Goal: Task Accomplishment & Management: Complete application form

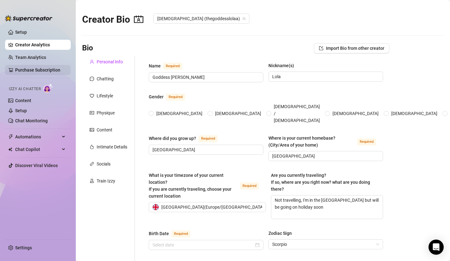
radio input "true"
type input "[DATE]"
click at [271, 105] on span "[DEMOGRAPHIC_DATA] / [DEMOGRAPHIC_DATA]" at bounding box center [296, 113] width 51 height 21
click at [268, 112] on input "[DEMOGRAPHIC_DATA] / [DEMOGRAPHIC_DATA]" at bounding box center [269, 114] width 3 height 4
radio input "true"
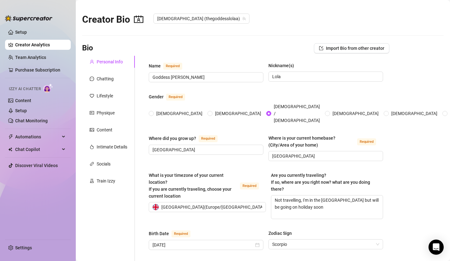
click at [327, 112] on input "[DEMOGRAPHIC_DATA]" at bounding box center [328, 114] width 3 height 4
radio input "true"
click at [385, 112] on input "[DEMOGRAPHIC_DATA]" at bounding box center [386, 114] width 3 height 4
radio input "true"
click at [444, 112] on input "[DEMOGRAPHIC_DATA]" at bounding box center [445, 114] width 3 height 4
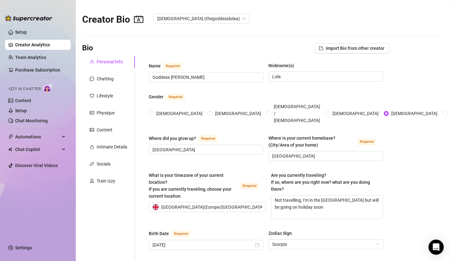
radio input "true"
click at [332, 199] on textarea "Not travelling, I'm in the UK but will be going on holiday soon" at bounding box center [326, 207] width 111 height 23
type textarea "Not travelling, I'm in the [GEOGRAPHIC_DATA] but will be going on holiday soon!"
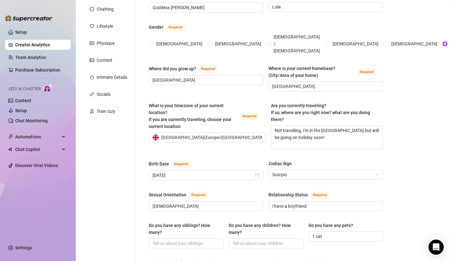
scroll to position [76, 0]
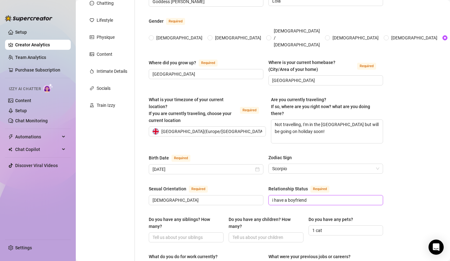
click at [351, 197] on input "i have a boyfriend" at bounding box center [325, 200] width 106 height 7
type input "i have a boyfriend, perfect for cucks"
click at [408, 198] on main "Creator Bio Goddess (thegoddesslolaa) Bio Import Bio from other creator Persona…" at bounding box center [263, 251] width 374 height 654
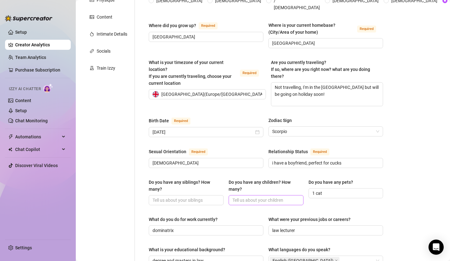
scroll to position [114, 0]
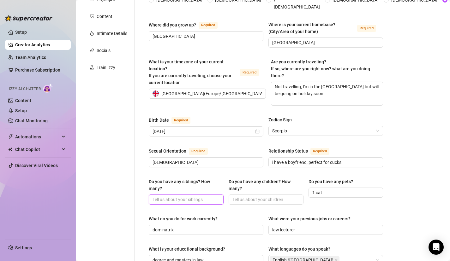
click at [172, 196] on input "Do you have any siblings? How many?" at bounding box center [186, 199] width 66 height 7
type input "2 siblings"
click at [267, 196] on input "Do you have any children? How many?" at bounding box center [265, 199] width 66 height 7
type input "No kids!"
click at [286, 163] on div "Name Required Goddess Lola Nickname(s) Lola Gender Required Female Male Non-Bin…" at bounding box center [266, 214] width 234 height 531
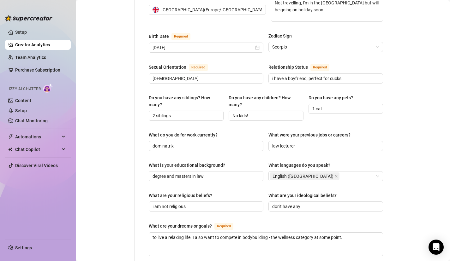
scroll to position [215, 0]
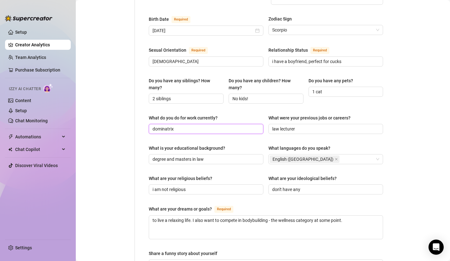
click at [227, 126] on input "dominatrix" at bounding box center [206, 129] width 106 height 7
type input "dominatrix, living a life bullying and teasing men on the internet"
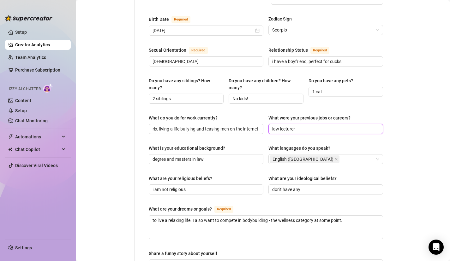
click at [301, 126] on input "law lecturer" at bounding box center [325, 129] width 106 height 7
type input "law lecturer, it taught me to have a sharp mind lol but i hated it, this is mor…"
click at [235, 156] on input "degree and masters in law" at bounding box center [206, 159] width 106 height 7
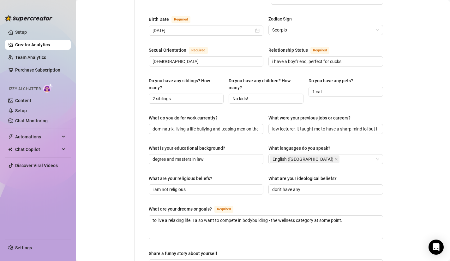
click at [250, 157] on div "What is your educational background? degree and masters in law What languages d…" at bounding box center [266, 157] width 234 height 25
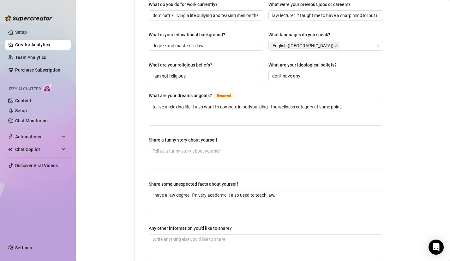
scroll to position [341, 0]
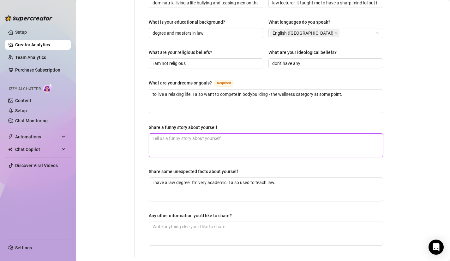
click at [260, 136] on textarea "Share a funny story about yourself" at bounding box center [266, 145] width 234 height 23
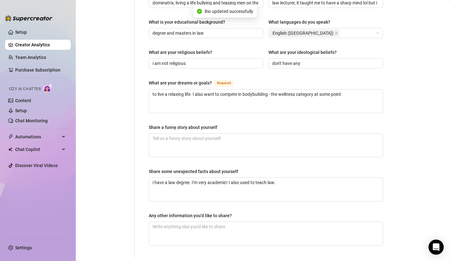
type input "2 siblings"
type input "No kids!"
click at [31, 102] on link "Content" at bounding box center [23, 100] width 16 height 5
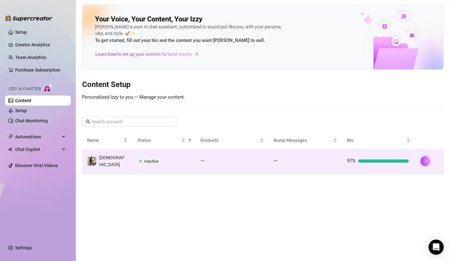
click at [409, 162] on div "97%" at bounding box center [378, 162] width 63 height 8
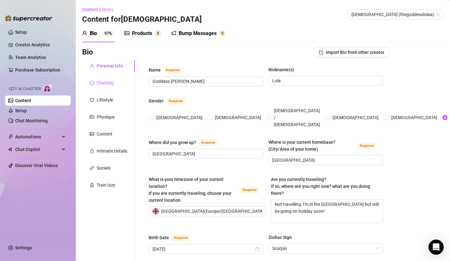
click at [110, 81] on div "Chatting" at bounding box center [105, 83] width 17 height 7
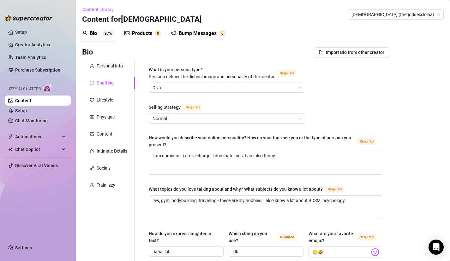
click at [105, 101] on div "Lifestyle" at bounding box center [105, 100] width 16 height 7
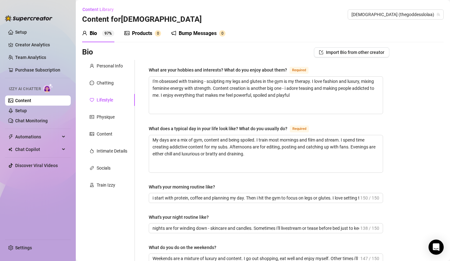
click at [102, 120] on div "Physique" at bounding box center [106, 117] width 18 height 7
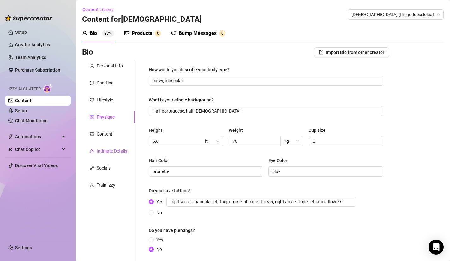
click at [102, 147] on div "Intimate Details" at bounding box center [108, 151] width 53 height 12
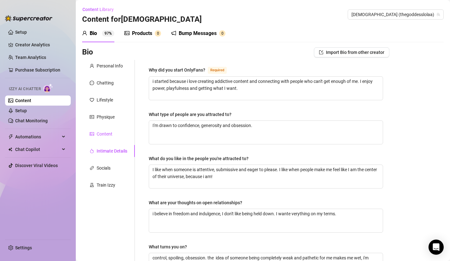
click at [102, 137] on div "Content" at bounding box center [105, 134] width 16 height 7
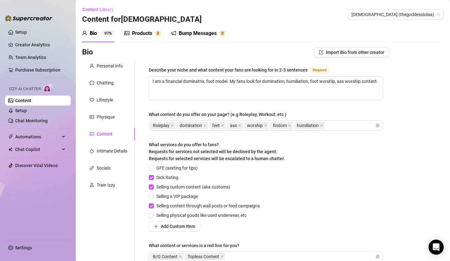
click at [103, 159] on div "Personal Info Chatting Lifestyle Physique Content Intimate Details Socials Trai…" at bounding box center [108, 167] width 53 height 214
click at [27, 113] on link "Setup" at bounding box center [21, 110] width 12 height 5
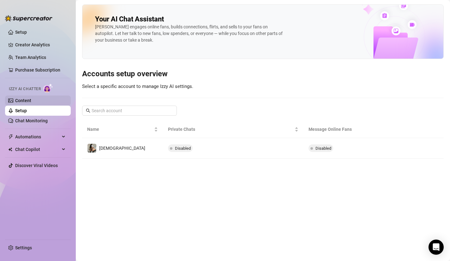
click at [31, 98] on link "Content" at bounding box center [23, 100] width 16 height 5
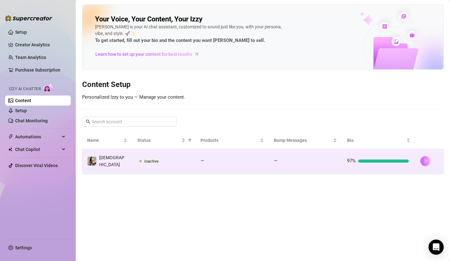
click at [424, 163] on button "button" at bounding box center [425, 161] width 10 height 10
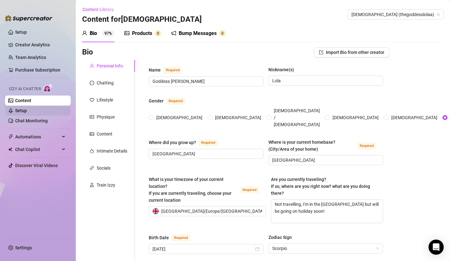
click at [27, 111] on link "Setup" at bounding box center [21, 110] width 12 height 5
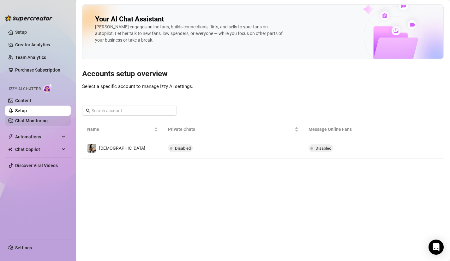
click at [26, 123] on link "Chat Monitoring" at bounding box center [31, 120] width 33 height 5
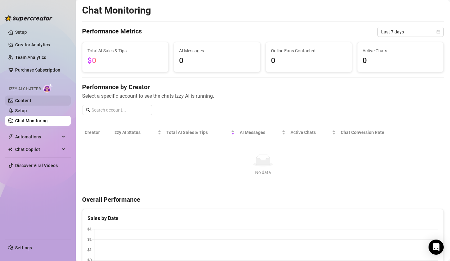
click at [27, 108] on link "Setup" at bounding box center [21, 110] width 12 height 5
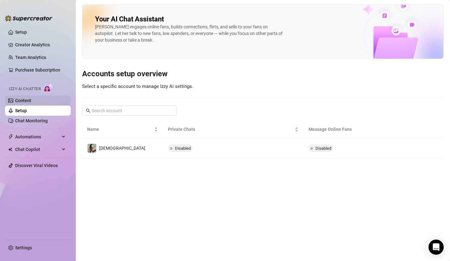
click at [23, 98] on link "Content" at bounding box center [23, 100] width 16 height 5
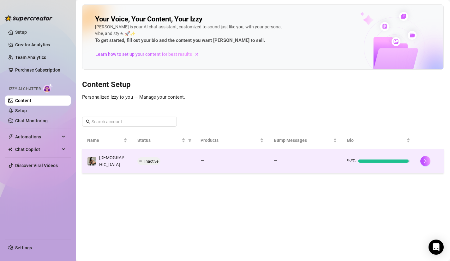
click at [164, 162] on div "Inactive" at bounding box center [163, 162] width 53 height 8
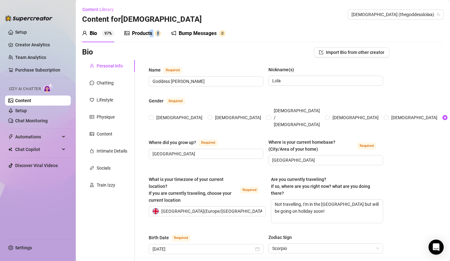
click at [150, 37] on div "Products 0" at bounding box center [142, 34] width 37 height 18
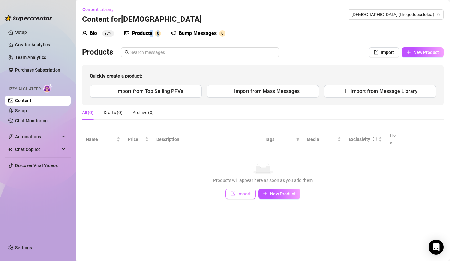
click at [238, 192] on span "Import" at bounding box center [243, 194] width 13 height 5
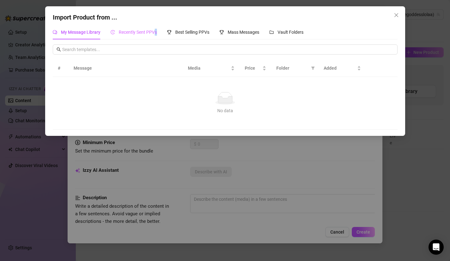
click at [153, 35] on div "Recently Sent PPVs" at bounding box center [134, 32] width 46 height 15
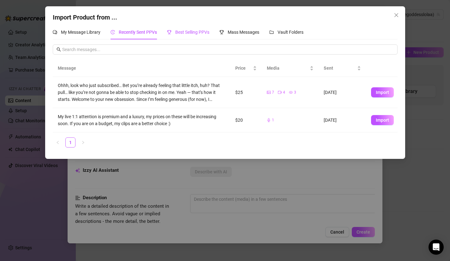
click at [207, 33] on span "Best Selling PPVs" at bounding box center [192, 32] width 34 height 5
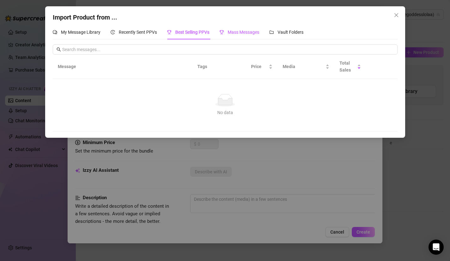
click at [229, 35] on span "Mass Messages" at bounding box center [244, 32] width 32 height 5
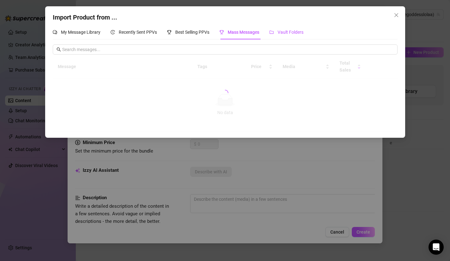
click at [298, 34] on span "Vault Folders" at bounding box center [291, 32] width 26 height 5
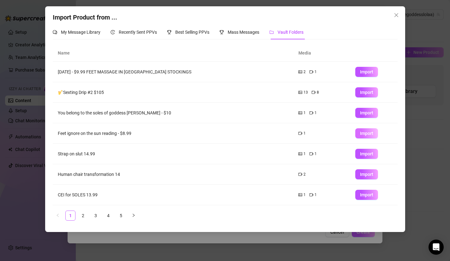
click at [368, 134] on span "Import" at bounding box center [366, 133] width 13 height 5
type textarea "Type your message here..."
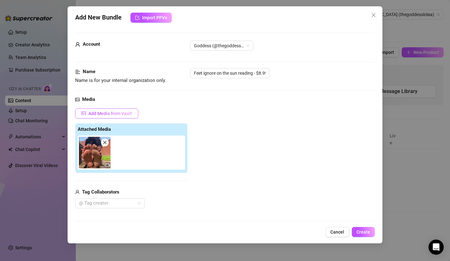
click at [121, 114] on span "Add Media from Vault" at bounding box center [110, 113] width 44 height 5
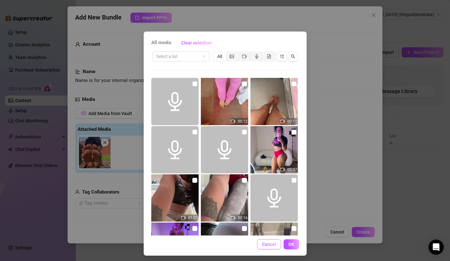
click at [265, 243] on span "Cancel" at bounding box center [269, 244] width 14 height 5
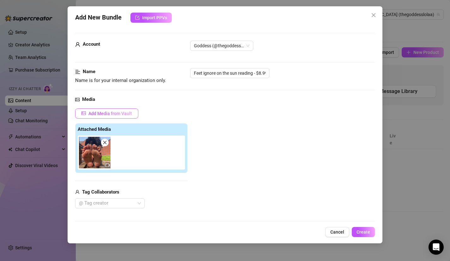
click at [125, 114] on span "Add Media from Vault" at bounding box center [110, 113] width 44 height 5
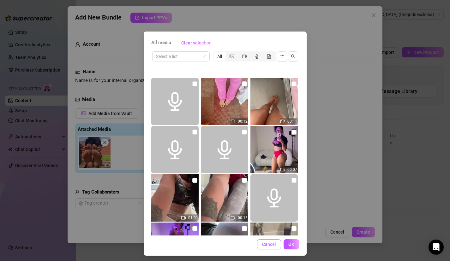
click at [265, 247] on span "Cancel" at bounding box center [269, 244] width 14 height 5
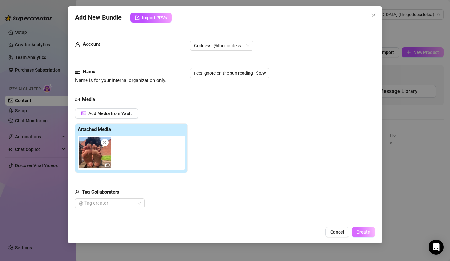
click at [361, 232] on span "Create" at bounding box center [364, 232] width 14 height 5
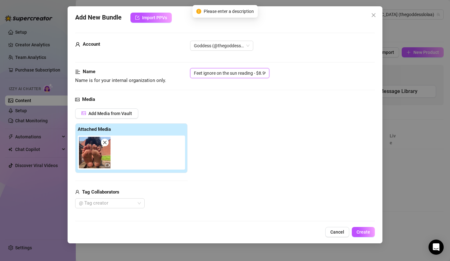
click at [248, 75] on input "Feet ignore on the sun reading - $8.99" at bounding box center [229, 73] width 79 height 10
drag, startPoint x: 266, startPoint y: 74, endPoint x: 195, endPoint y: 57, distance: 73.2
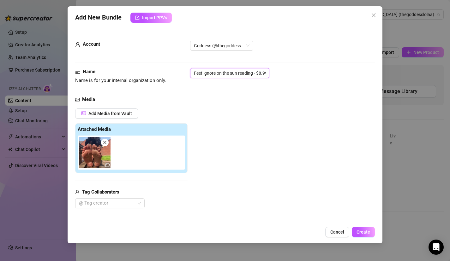
type input "9"
type input "R"
type input "F"
type input "i"
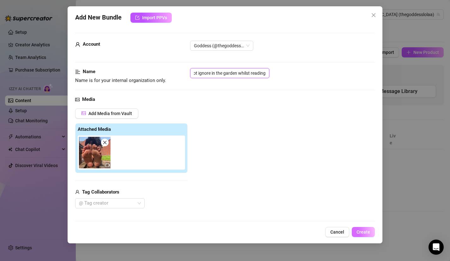
type input "foot ignore in the garden whilst reading"
click at [361, 236] on button "Create" at bounding box center [363, 232] width 23 height 10
click at [164, 150] on div at bounding box center [133, 153] width 110 height 34
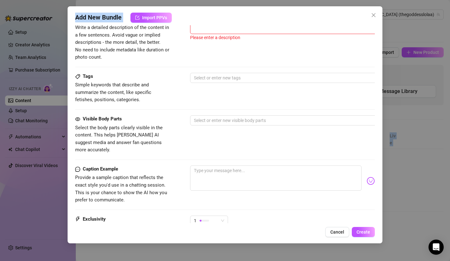
scroll to position [332, 0]
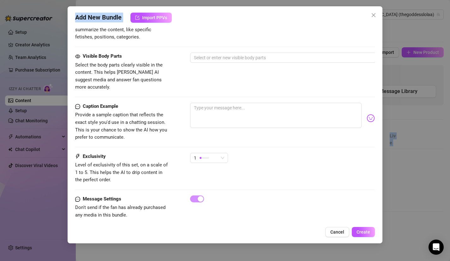
drag, startPoint x: 176, startPoint y: 115, endPoint x: 152, endPoint y: 261, distance: 148.2
click at [154, 261] on html "Setup Creator Analytics Team Analytics Purchase Subscription Izzy AI Chatter Co…" at bounding box center [225, 130] width 450 height 261
click at [289, 139] on div "Caption Example Provide a sample caption that reflects the exact style you'd us…" at bounding box center [225, 128] width 300 height 50
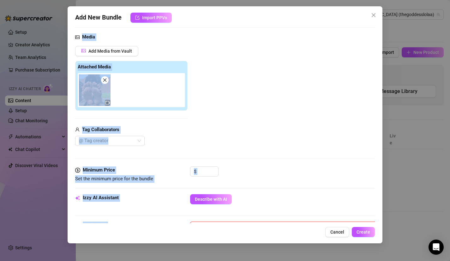
scroll to position [4, 0]
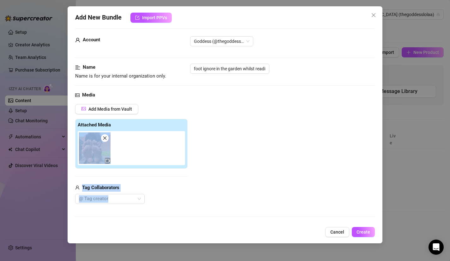
drag, startPoint x: 289, startPoint y: 138, endPoint x: 284, endPoint y: 141, distance: 5.1
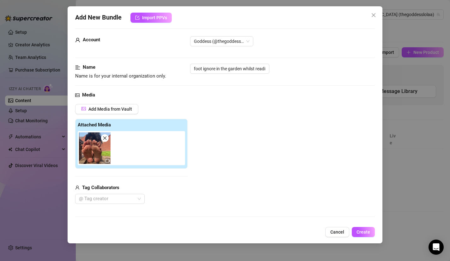
click at [282, 149] on div "Add Media from Vault Attached Media Tag Collaborators @ Tag creator" at bounding box center [225, 154] width 300 height 100
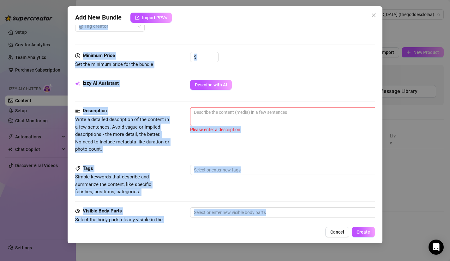
scroll to position [242, 0]
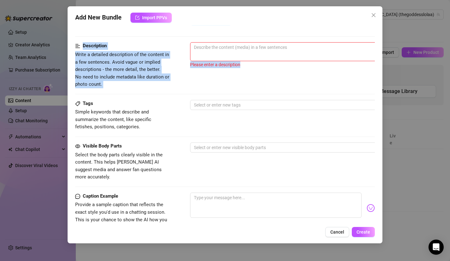
drag, startPoint x: 282, startPoint y: 164, endPoint x: 280, endPoint y: 73, distance: 91.0
click at [280, 71] on form "Account Goddess (@thegoddesslolaa) Name Name is for your internal organization …" at bounding box center [225, 56] width 300 height 531
click at [280, 73] on div at bounding box center [300, 74] width 221 height 10
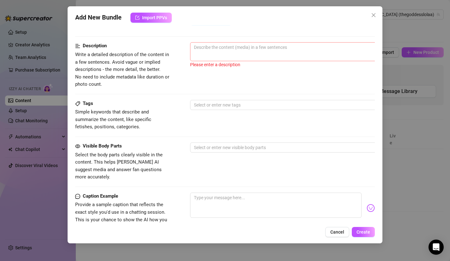
click at [261, 52] on span "0 / 1000" at bounding box center [300, 51] width 221 height 19
click at [261, 52] on textarea at bounding box center [300, 47] width 220 height 9
type textarea "I"
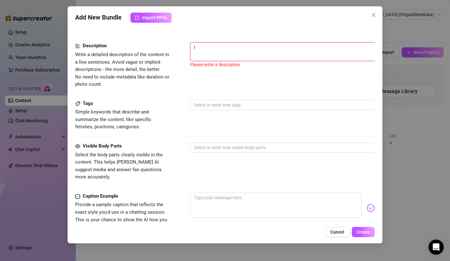
type textarea "I"
type textarea "I a"
type textarea "I am"
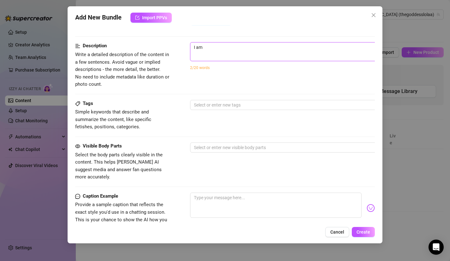
type textarea "I am r"
type textarea "I am re"
type textarea "I am rel"
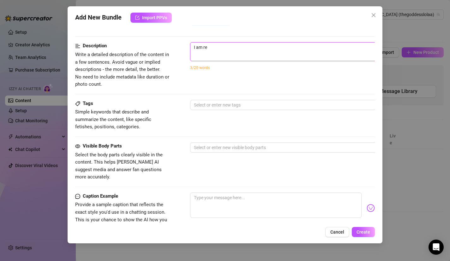
type textarea "I am rel"
type textarea "I am rela"
type textarea "I am relax"
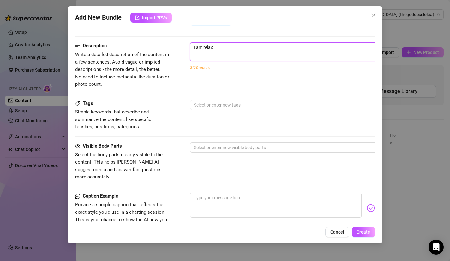
type textarea "I am relaxi"
type textarea "I am relaxin"
type textarea "I am relaxing"
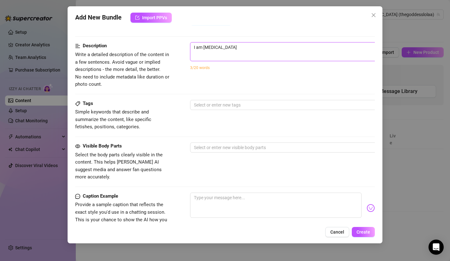
type textarea "I am relaxing"
type textarea "I am relaxing o"
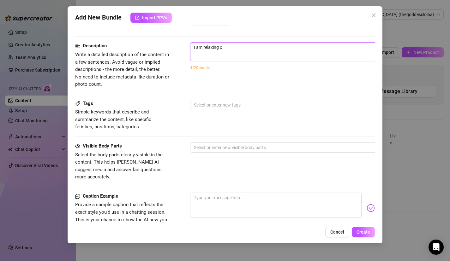
type textarea "I am relaxing on"
type textarea "I am relaxing on a"
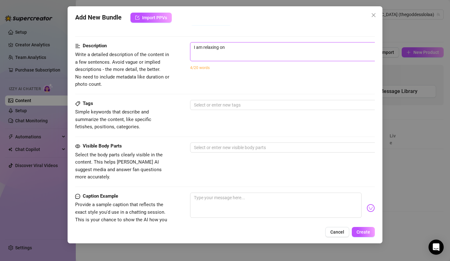
type textarea "I am relaxing on a"
type textarea "I am relaxing on a b"
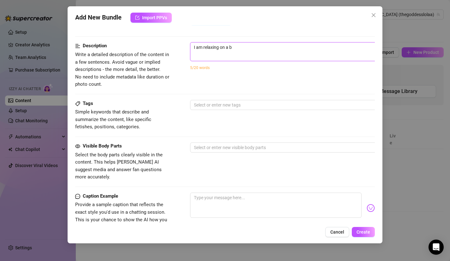
type textarea "I am relaxing on a be"
type textarea "I am relaxing on a ben"
type textarea "I am relaxing on a benc"
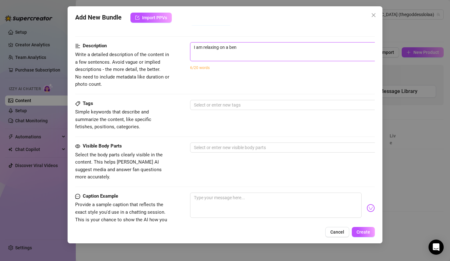
type textarea "I am relaxing on a benc"
type textarea "I am relaxing on a bench"
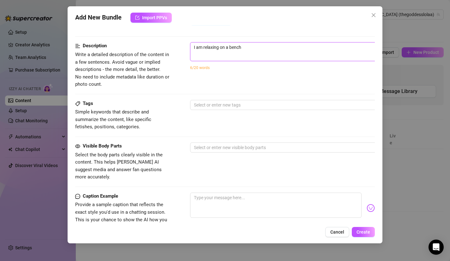
type textarea "I am relaxing on a bench i"
type textarea "I am relaxing on a bench in"
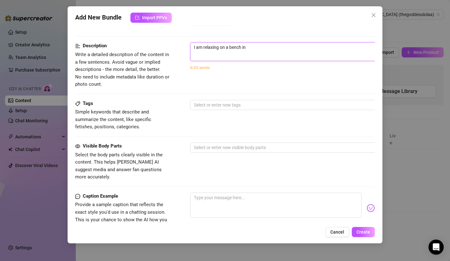
type textarea "I am relaxing on a bench in"
type textarea "I am relaxing on a bench in t"
type textarea "I am relaxing on a bench in th"
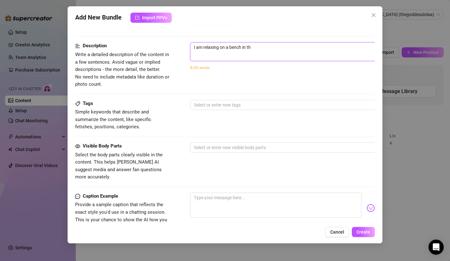
type textarea "I am relaxing on a bench in the"
type textarea "I am relaxing on a bench in the g"
type textarea "I am relaxing on a bench in the ga"
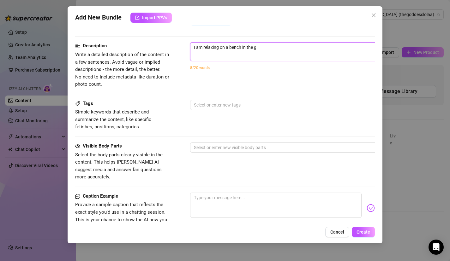
type textarea "I am relaxing on a bench in the ga"
type textarea "I am relaxing on a bench in the gar"
type textarea "I am relaxing on a bench in the gard"
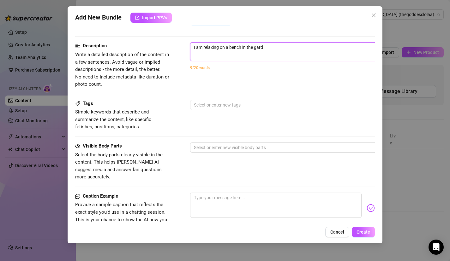
type textarea "I am relaxing on a bench in the garde"
type textarea "I am relaxing on a bench in the garden"
type textarea "I am relaxing on a bench in the garden."
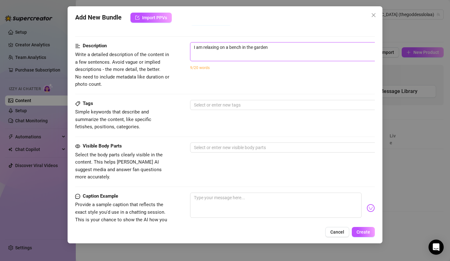
type textarea "I am relaxing on a bench in the garden."
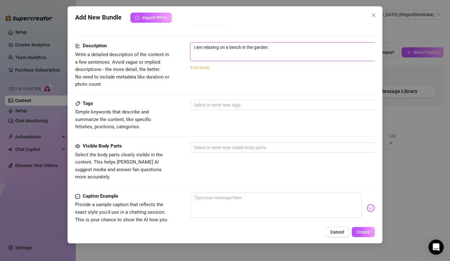
type textarea "I am relaxing on a bench in the garden"
type textarea "I am relaxing on a bench in the garden,"
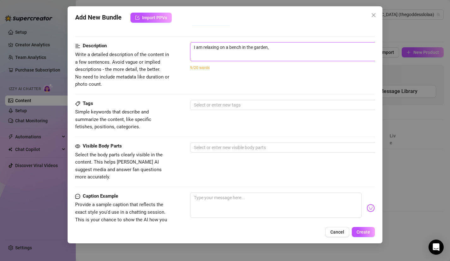
type textarea "I am relaxing on a bench in the garden,"
type textarea "I am relaxing on a bench in the garden, m"
type textarea "I am relaxing on a bench in the garden, my"
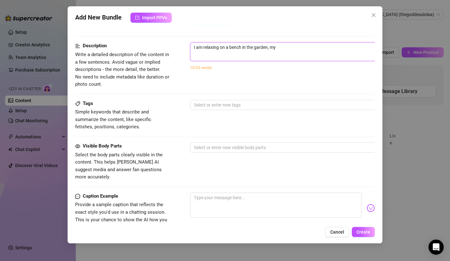
type textarea "I am relaxing on a bench in the garden, my"
type textarea "I am relaxing on a bench in the garden, my f"
type textarea "I am relaxing on a bench in the garden, my fo"
type textarea "I am relaxing on a bench in the garden, my f"
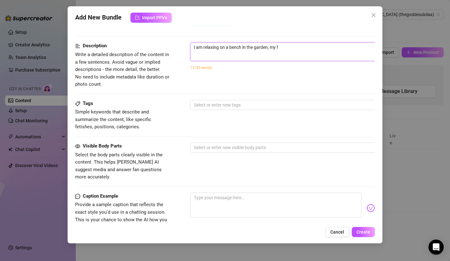
type textarea "I am relaxing on a bench in the garden, my fe"
type textarea "I am relaxing on a bench in the garden, my f"
type textarea "I am relaxing on a bench in the garden, my fe"
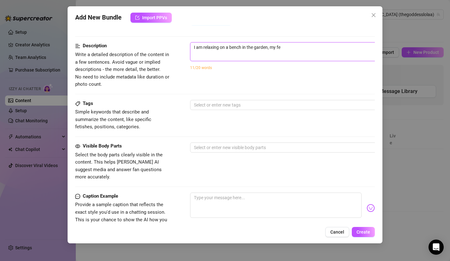
type textarea "I am relaxing on a bench in the garden, my fee"
type textarea "I am relaxing on a bench in the garden, my feet"
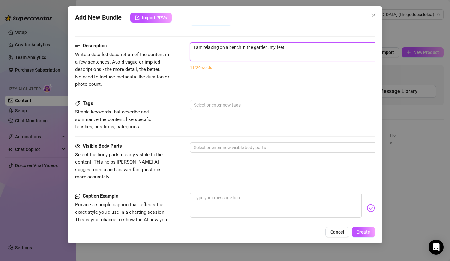
type textarea "I am relaxing on a bench in the garden, my feet"
type textarea "I am relaxing on a bench in the garden, my feet i"
type textarea "I am relaxing on a bench in the garden, my feet in"
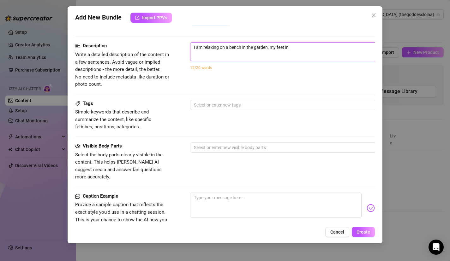
type textarea "I am relaxing on a bench in the garden, my feet in"
type textarea "I am relaxing on a bench in the garden, my feet in t"
type textarea "I am relaxing on a bench in the garden, my feet in th"
type textarea "I am relaxing on a bench in the garden, my feet in the"
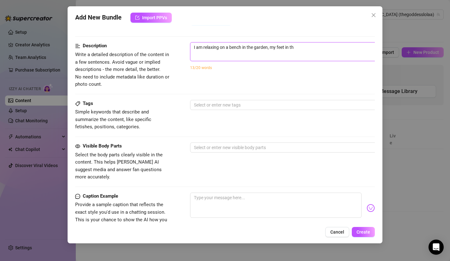
type textarea "I am relaxing on a bench in the garden, my feet in the"
type textarea "I am relaxing on a bench in the garden, my feet in the c"
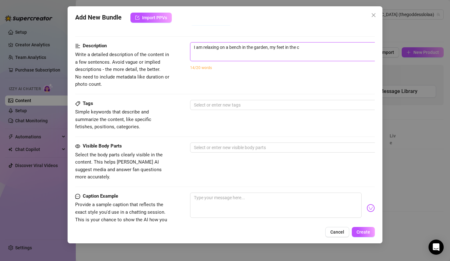
type textarea "I am relaxing on a bench in the garden, my feet in the ca"
type textarea "I am relaxing on a bench in the garden, my feet in the cam"
type textarea "I am relaxing on a bench in the garden, my feet in the came"
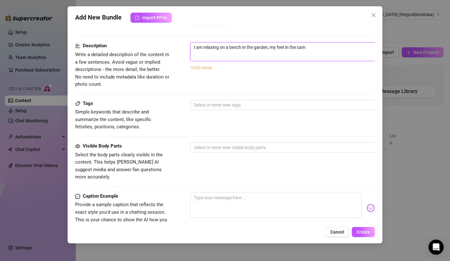
type textarea "I am relaxing on a bench in the garden, my feet in the came"
type textarea "I am relaxing on a bench in the garden, my feet in the camer"
type textarea "I am relaxing on a bench in the garden, my feet in the camera"
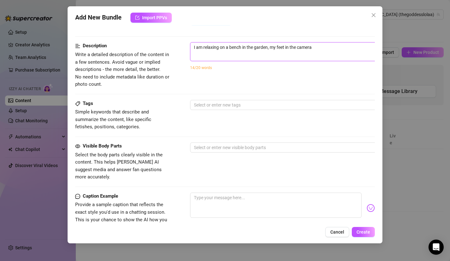
type textarea "I am relaxing on a bench in the garden, my feet in the camera"
type textarea "I am relaxing on a bench in the garden, my feet in the camera a"
type textarea "I am relaxing on a bench in the garden, my feet in the camera as"
type textarea "I am relaxing on a bench in the garden, my feet in the camera aso"
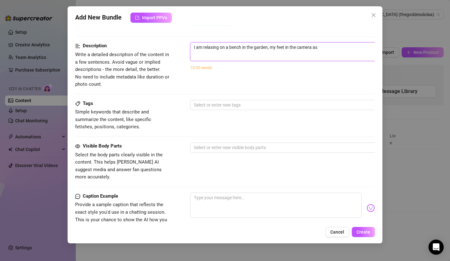
type textarea "I am relaxing on a bench in the garden, my feet in the camera aso"
type textarea "I am relaxing on a bench in the garden, my feet in the camera aso y"
type textarea "I am relaxing on a bench in the garden, my feet in the camera aso yo"
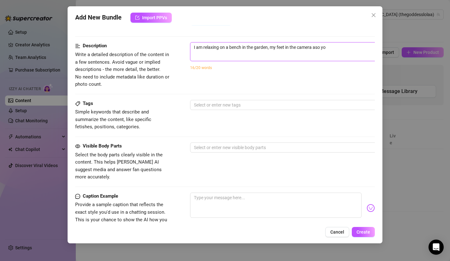
type textarea "I am relaxing on a bench in the garden, my feet in the camera aso you"
type textarea "I am relaxing on a bench in the garden, my feet in the camera aso you c"
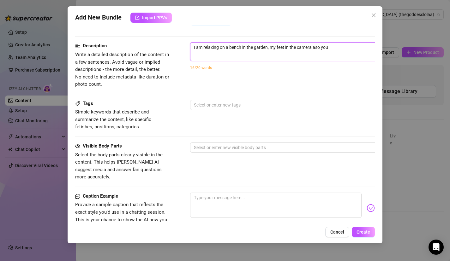
type textarea "I am relaxing on a bench in the garden, my feet in the camera aso you c"
type textarea "I am relaxing on a bench in the garden, my feet in the camera aso you ca"
type textarea "I am relaxing on a bench in the garden, my feet in the camera aso you can"
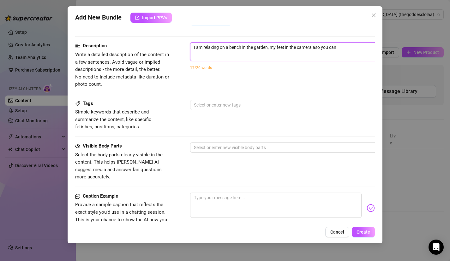
type textarea "I am relaxing on a bench in the garden, my feet in the camera aso you can"
type textarea "I am relaxing on a bench in the garden, my feet in the camera aso you can s"
type textarea "I am relaxing on a bench in the garden, my feet in the camera aso you can se"
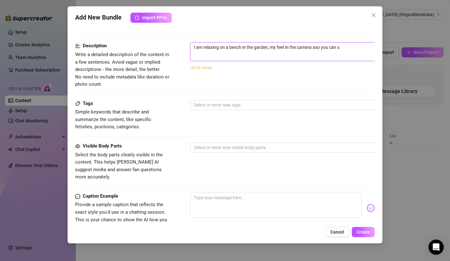
type textarea "I am relaxing on a bench in the garden, my feet in the camera aso you can se"
type textarea "I am relaxing on a bench in the garden, my feet in the camera aso you can see"
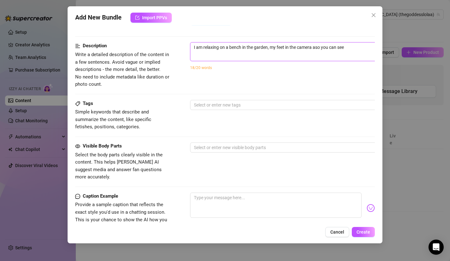
type textarea "I am relaxing on a bench in the garden, my feet in the camera aso you can see e"
type textarea "I am relaxing on a bench in the garden, my feet in the camera aso you can see ev"
type textarea "I am relaxing on a bench in the garden, my feet in the camera aso you can see e…"
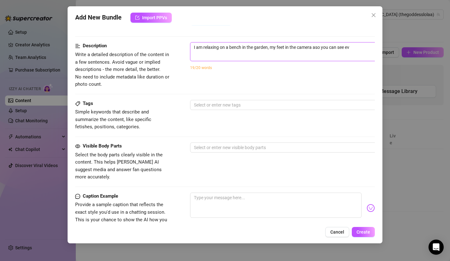
type textarea "I am relaxing on a bench in the garden, my feet in the camera aso you can see e…"
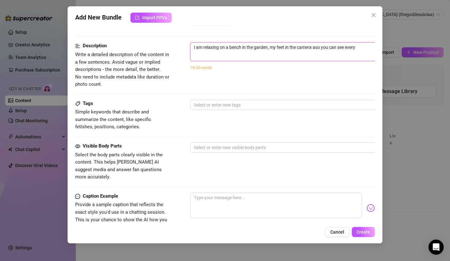
type textarea "I am relaxing on a bench in the garden, my feet in the camera aso you can see e…"
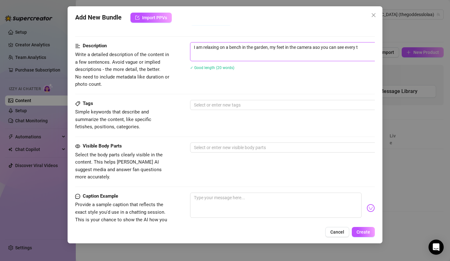
type textarea "I am relaxing on a bench in the garden, my feet in the camera aso you can see e…"
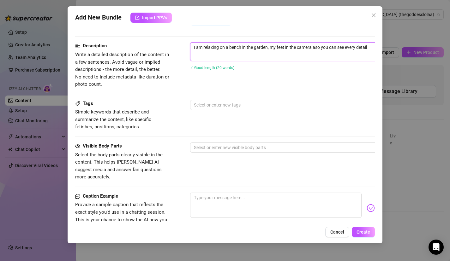
click at [323, 47] on textarea "I am relaxing on a bench in the garden, my feet in the camera aso you can see e…" at bounding box center [300, 47] width 220 height 9
click at [374, 49] on textarea "I am relaxing on a bench in the garden, my feet in the camera so you can see ev…" at bounding box center [300, 47] width 220 height 9
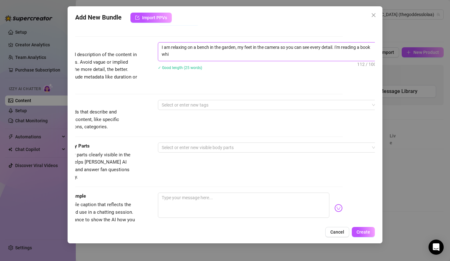
scroll to position [0, 0]
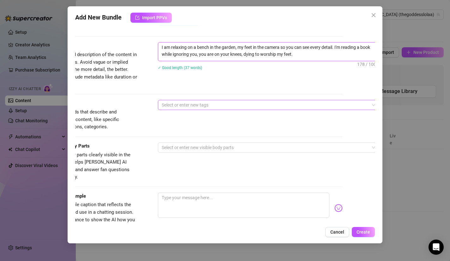
click at [328, 107] on div at bounding box center [265, 105] width 212 height 9
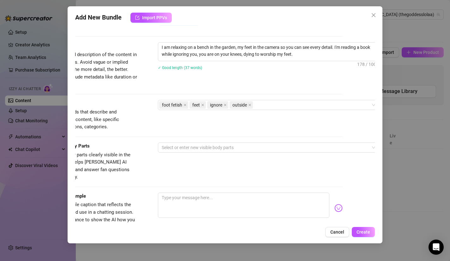
click at [328, 87] on div "Description Write a detailed description of the content in a few sentences. Avo…" at bounding box center [193, 65] width 300 height 46
click at [320, 106] on div "foot fetish feet ignore outside" at bounding box center [265, 105] width 212 height 9
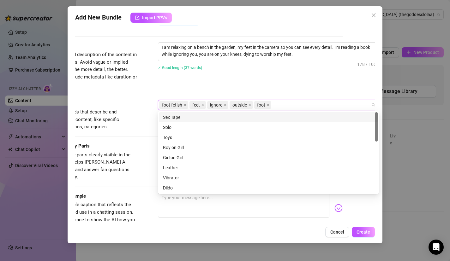
click at [292, 69] on div "✓ Good length (37 words)" at bounding box center [268, 67] width 221 height 7
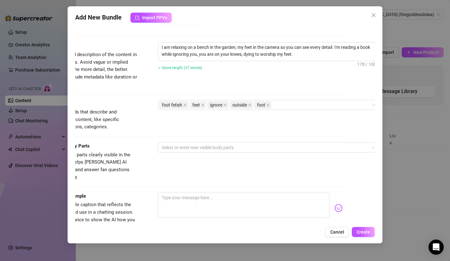
drag, startPoint x: 248, startPoint y: 126, endPoint x: 174, endPoint y: 135, distance: 74.5
click at [174, 135] on div "Tags Simple keywords that describe and summarize the content, like specific fet…" at bounding box center [193, 121] width 300 height 43
click at [189, 146] on div at bounding box center [265, 147] width 212 height 9
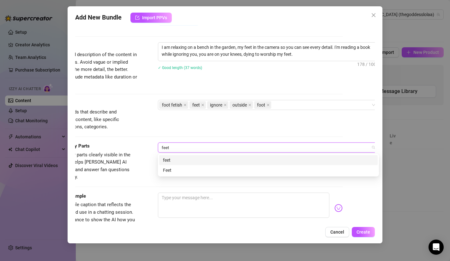
click at [182, 159] on div "feet" at bounding box center [268, 160] width 211 height 7
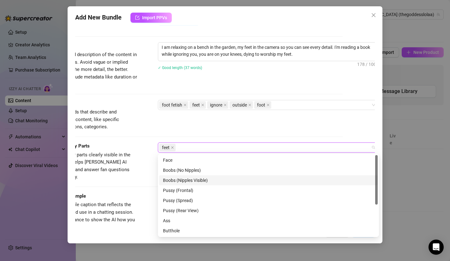
click at [137, 208] on span "Provide a sample caption that reflects the exact style you'd use in a chatting …" at bounding box center [90, 216] width 95 height 30
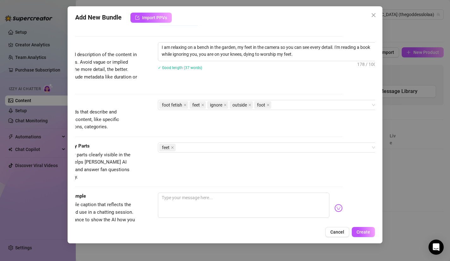
click at [123, 202] on span "Provide a sample caption that reflects the exact style you'd use in a chatting …" at bounding box center [89, 216] width 92 height 28
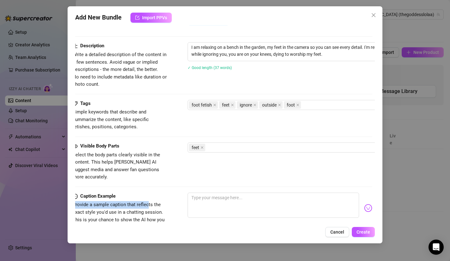
scroll to position [242, 0]
drag, startPoint x: 117, startPoint y: 198, endPoint x: 44, endPoint y: 193, distance: 73.2
click at [44, 193] on div "Add New Bundle Import PPVs Account Goddess (@thegoddesslolaa) Name Name is for …" at bounding box center [225, 130] width 450 height 261
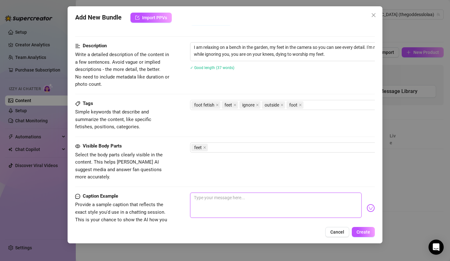
click at [232, 195] on textarea at bounding box center [276, 205] width 172 height 25
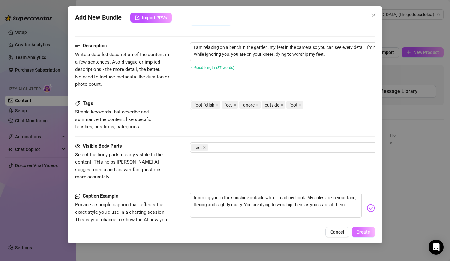
click at [366, 233] on span "Create" at bounding box center [364, 232] width 14 height 5
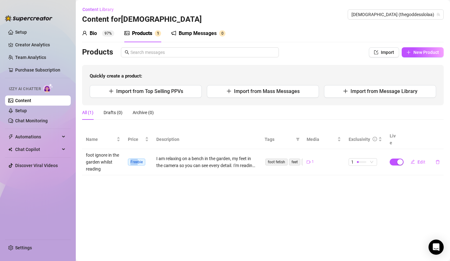
click at [139, 159] on span "Freebie" at bounding box center [136, 162] width 17 height 7
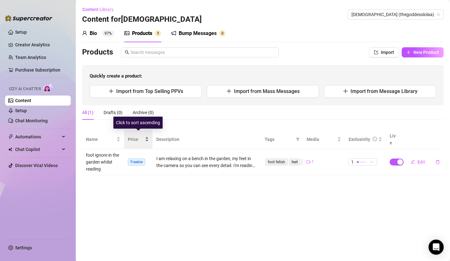
click at [147, 136] on div "Price" at bounding box center [138, 139] width 21 height 7
click at [416, 157] on button "Edit" at bounding box center [418, 162] width 25 height 10
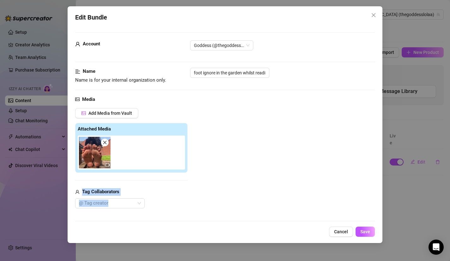
scroll to position [332, 0]
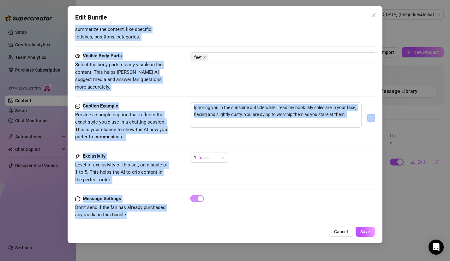
drag, startPoint x: 304, startPoint y: 186, endPoint x: 305, endPoint y: 196, distance: 10.5
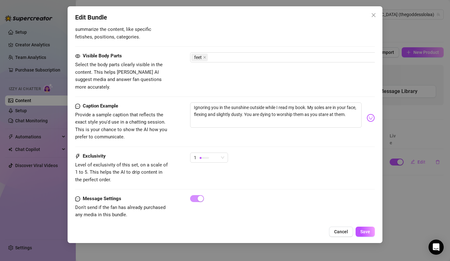
click at [299, 182] on div "Exclusivity Level of exclusivity of this set, on a scale of 1 to 5. This helps …" at bounding box center [225, 174] width 300 height 43
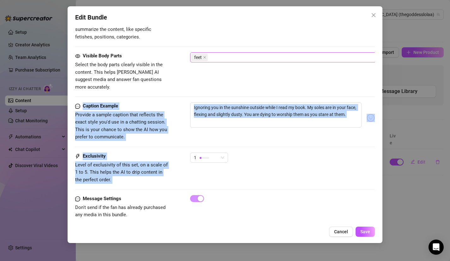
drag, startPoint x: 299, startPoint y: 182, endPoint x: 304, endPoint y: 57, distance: 125.2
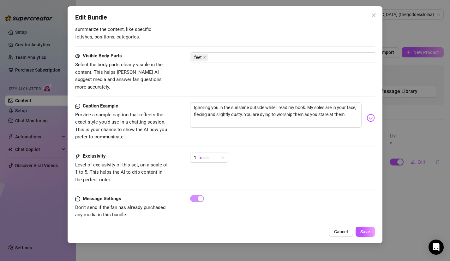
click at [259, 137] on div "Caption Example Provide a sample caption that reflects the exact style you'd us…" at bounding box center [225, 128] width 300 height 50
click at [219, 153] on span "1" at bounding box center [209, 157] width 30 height 9
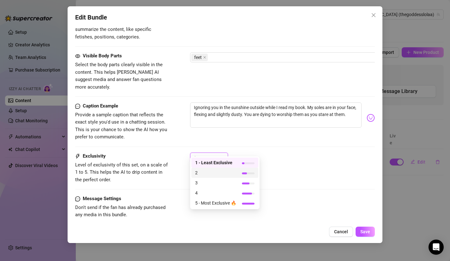
click at [214, 172] on span "2" at bounding box center [215, 173] width 41 height 7
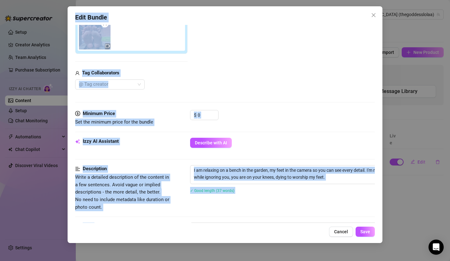
scroll to position [0, 0]
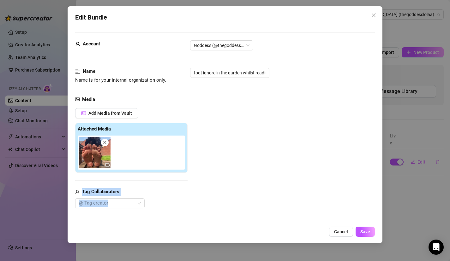
drag, startPoint x: 242, startPoint y: 138, endPoint x: 208, endPoint y: 183, distance: 56.2
click at [208, 183] on div "Add Media from Vault Attached Media Tag Collaborators @ Tag creator" at bounding box center [225, 158] width 300 height 100
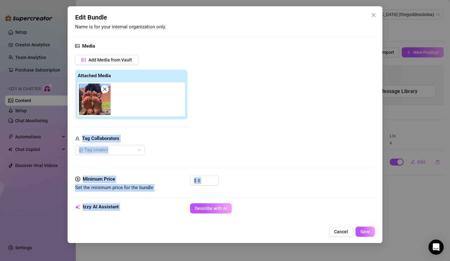
scroll to position [123, 0]
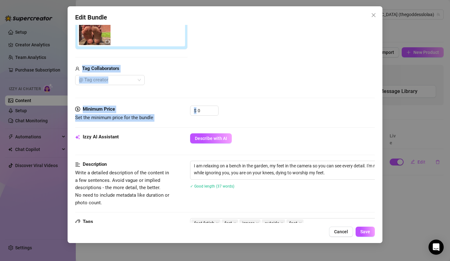
drag, startPoint x: 209, startPoint y: 186, endPoint x: 243, endPoint y: 118, distance: 75.6
click at [243, 118] on form "Account Goddess (@thegoddesslolaa) Name Name is for your internal organization …" at bounding box center [225, 174] width 300 height 531
click at [200, 109] on input "0" at bounding box center [208, 110] width 21 height 9
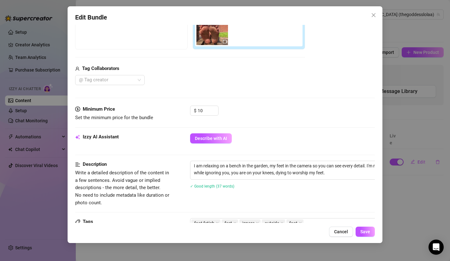
click at [269, 129] on div "Minimum Price Set the minimum price for the bundle $ 10" at bounding box center [225, 120] width 300 height 28
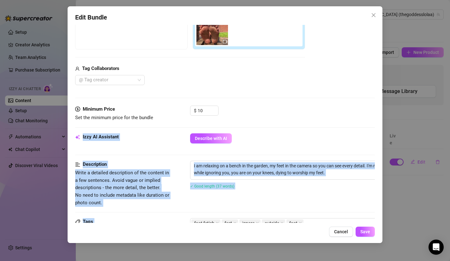
scroll to position [332, 0]
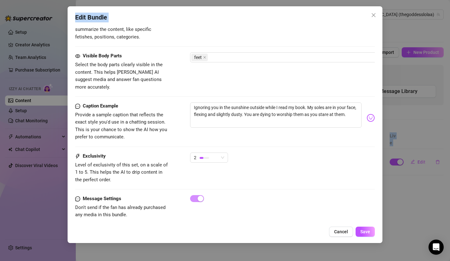
drag, startPoint x: 255, startPoint y: 131, endPoint x: 225, endPoint y: 261, distance: 133.2
click at [227, 261] on html "Setup Creator Analytics Team Analytics Purchase Subscription Izzy AI Chatter Co…" at bounding box center [225, 130] width 450 height 261
click at [227, 153] on div "2" at bounding box center [282, 161] width 185 height 16
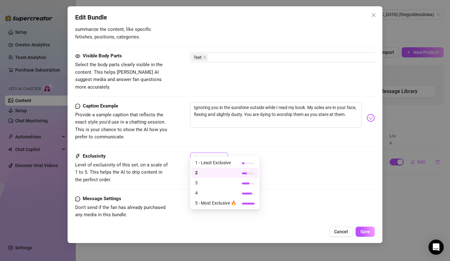
click at [219, 153] on span "2" at bounding box center [209, 157] width 30 height 9
click at [214, 163] on span "1 - Least Exclusive" at bounding box center [215, 162] width 41 height 7
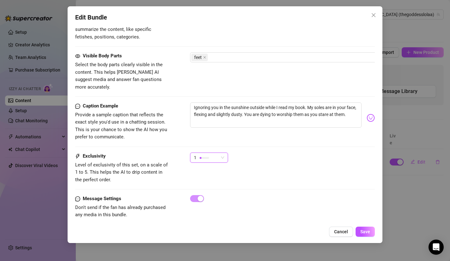
click at [223, 153] on span "1" at bounding box center [209, 157] width 30 height 9
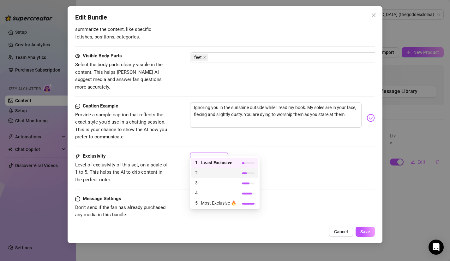
click at [209, 174] on span "2" at bounding box center [215, 173] width 41 height 7
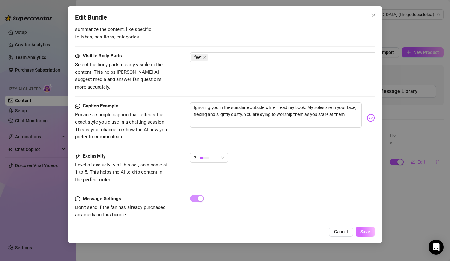
click at [363, 233] on span "Save" at bounding box center [365, 232] width 10 height 5
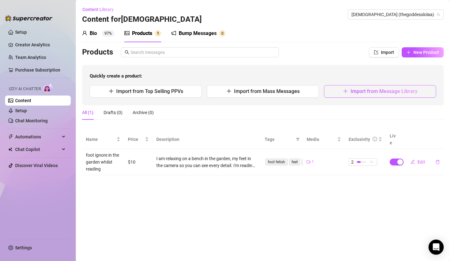
click at [351, 93] on button "Import from Message Library" at bounding box center [380, 91] width 112 height 13
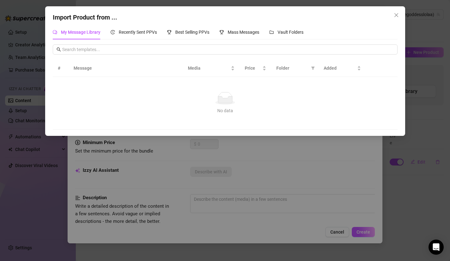
click at [404, 181] on div "Import Product from ... My Message Library Recently Sent PPVs Best Selling PPVs…" at bounding box center [225, 130] width 450 height 261
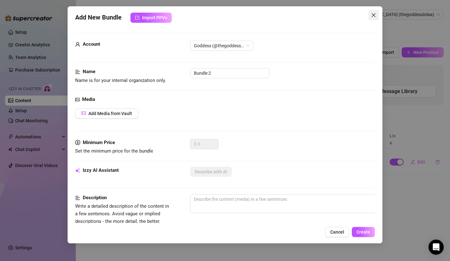
click at [373, 12] on button "Close" at bounding box center [374, 15] width 10 height 10
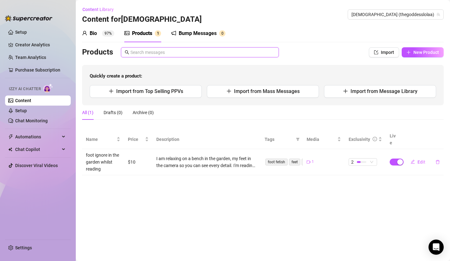
click at [209, 52] on input "text" at bounding box center [202, 52] width 145 height 7
click at [292, 199] on main "Content Library Content for Goddess Goddess (thegoddesslolaa) Bio 97% Products …" at bounding box center [263, 130] width 374 height 261
click at [382, 55] on button "Import" at bounding box center [384, 52] width 30 height 10
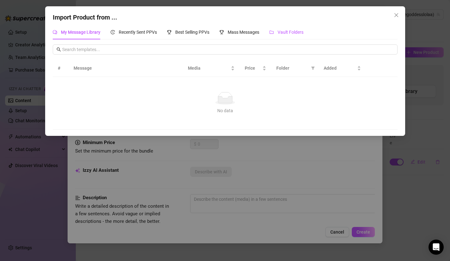
click at [281, 33] on span "Vault Folders" at bounding box center [291, 32] width 26 height 5
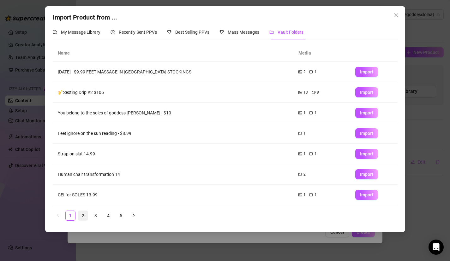
click at [83, 219] on link "2" at bounding box center [82, 215] width 9 height 9
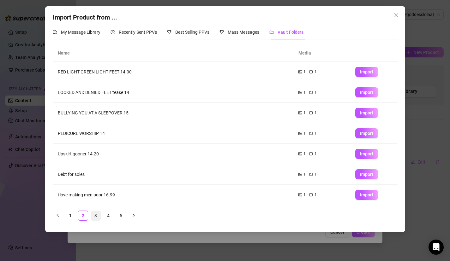
click at [95, 217] on link "3" at bounding box center [95, 215] width 9 height 9
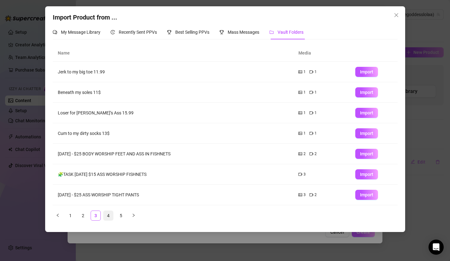
click at [105, 217] on link "4" at bounding box center [108, 215] width 9 height 9
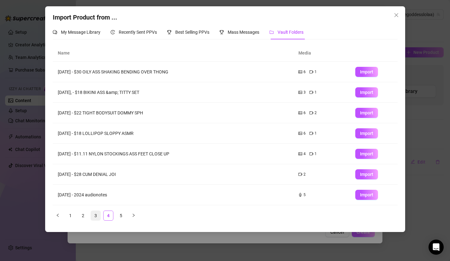
click at [98, 215] on link "3" at bounding box center [95, 215] width 9 height 9
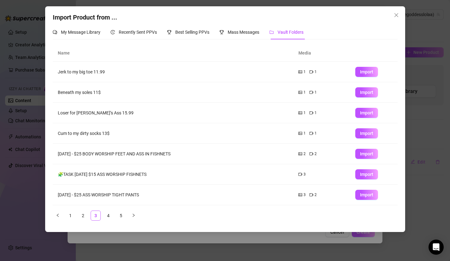
click at [127, 217] on ul "1 2 3 4 5" at bounding box center [225, 216] width 345 height 10
click at [121, 217] on link "5" at bounding box center [120, 215] width 9 height 9
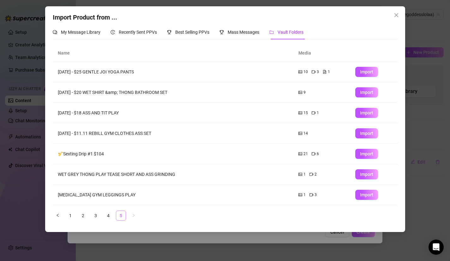
click at [121, 217] on link "5" at bounding box center [120, 215] width 9 height 9
click at [115, 216] on ul "1 2 3 4 5" at bounding box center [225, 216] width 345 height 10
click at [112, 216] on link "4" at bounding box center [108, 215] width 9 height 9
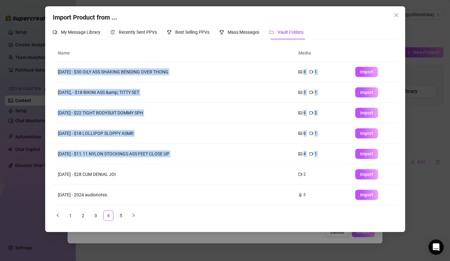
scroll to position [61, 0]
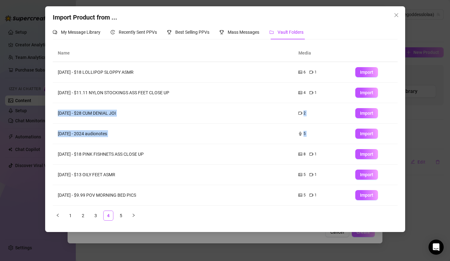
drag, startPoint x: 166, startPoint y: 167, endPoint x: 185, endPoint y: 144, distance: 30.1
click at [185, 144] on tbody "Apr 25, 2024 - $30 OILY ASS SHAKING BENDING OVER THONG 6 1 Import Apr 25, 2024,…" at bounding box center [225, 103] width 345 height 205
click at [104, 198] on td "[DATE] - $9.99 POV MORNING BED PICS" at bounding box center [173, 195] width 241 height 21
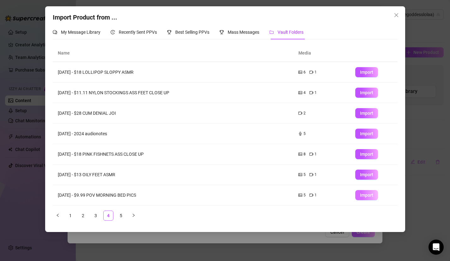
click at [366, 196] on span "Import" at bounding box center [366, 195] width 13 height 5
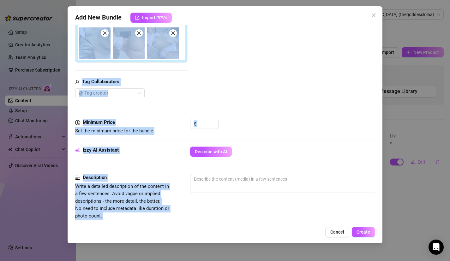
scroll to position [186, 0]
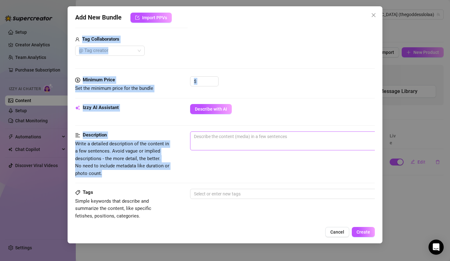
drag, startPoint x: 326, startPoint y: 168, endPoint x: 308, endPoint y: 146, distance: 28.0
click at [309, 146] on form "Account Goddess (@thegoddesslolaa) Name Name is for your internal organization …" at bounding box center [225, 129] width 300 height 564
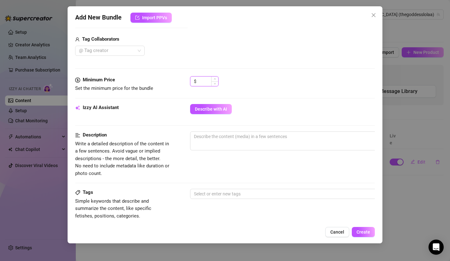
click at [210, 81] on input at bounding box center [208, 81] width 21 height 9
click at [241, 142] on span "0 / 1000" at bounding box center [300, 141] width 221 height 19
click at [232, 137] on textarea at bounding box center [300, 136] width 220 height 9
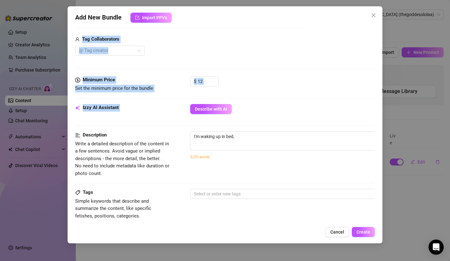
scroll to position [0, 0]
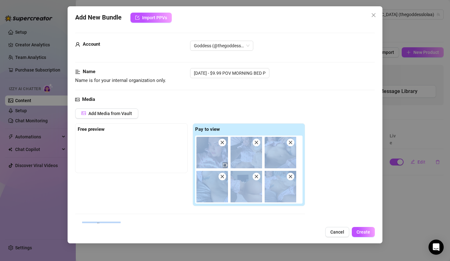
drag, startPoint x: 251, startPoint y: 105, endPoint x: 246, endPoint y: 126, distance: 21.1
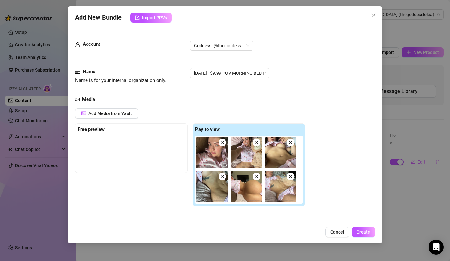
click at [261, 103] on div "Media" at bounding box center [225, 100] width 300 height 8
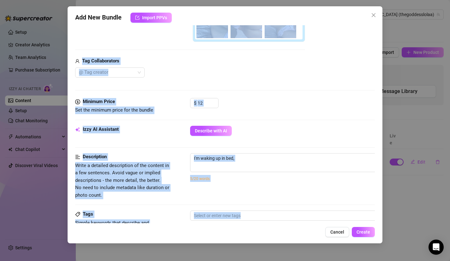
scroll to position [287, 0]
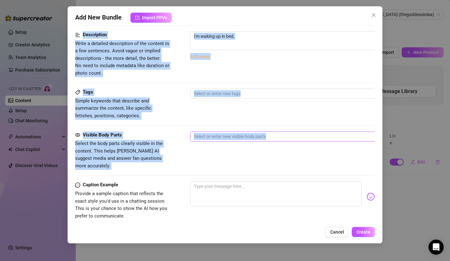
drag, startPoint x: 251, startPoint y: 105, endPoint x: 232, endPoint y: 134, distance: 33.7
click at [234, 134] on form "Account Goddess (@thegoddesslolaa) Name Name is for your internal organization …" at bounding box center [225, 28] width 300 height 564
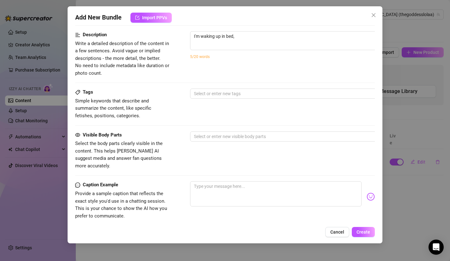
click at [246, 111] on div "Tags Simple keywords that describe and summarize the content, like specific fet…" at bounding box center [225, 104] width 300 height 31
click at [253, 38] on textarea "I'm waking up in bed," at bounding box center [300, 36] width 220 height 9
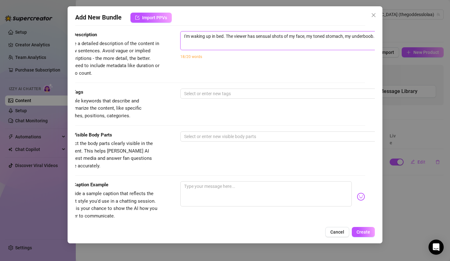
scroll to position [287, 11]
click at [250, 67] on div "Description Write a detailed description of the content in a few sentences. Avo…" at bounding box center [214, 54] width 300 height 46
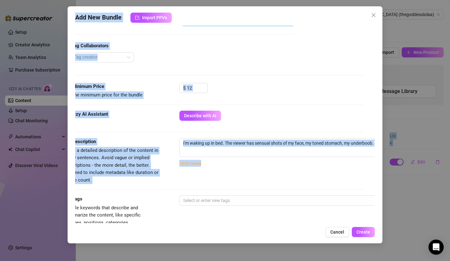
scroll to position [0, 11]
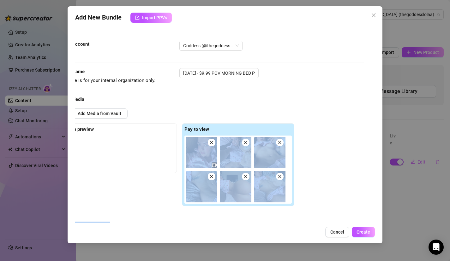
drag, startPoint x: 250, startPoint y: 76, endPoint x: 235, endPoint y: 126, distance: 52.6
click at [340, 148] on div "Add Media from Vault Free preview Pay to view Tag Collaborators @ Tag creator" at bounding box center [214, 176] width 300 height 134
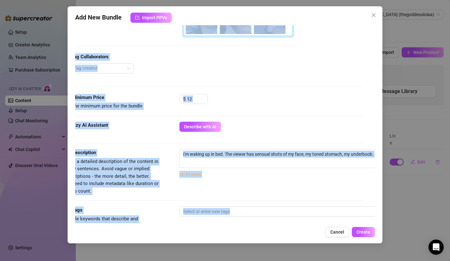
scroll to position [366, 11]
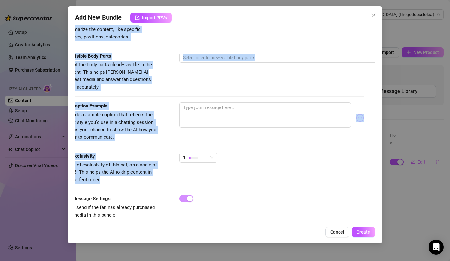
drag, startPoint x: 340, startPoint y: 153, endPoint x: 323, endPoint y: 161, distance: 18.1
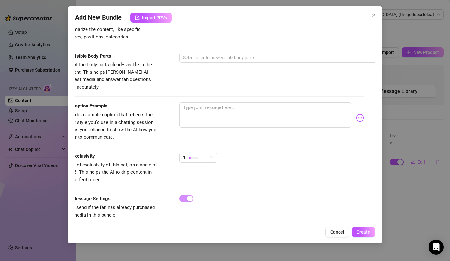
click at [326, 77] on div "Visible Body Parts Select the body parts clearly visible in the content. This h…" at bounding box center [214, 72] width 300 height 39
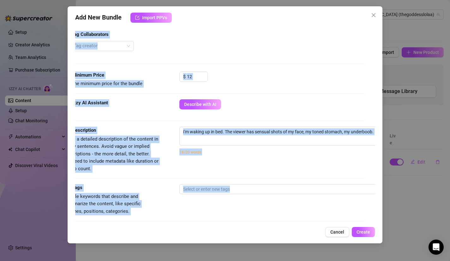
scroll to position [64, 11]
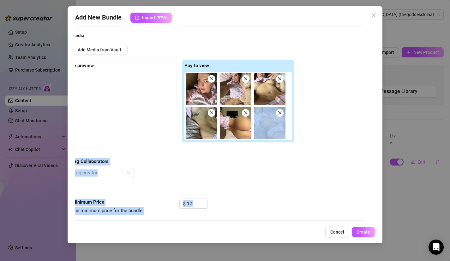
drag, startPoint x: 326, startPoint y: 69, endPoint x: 326, endPoint y: 136, distance: 67.6
click at [327, 137] on form "Account Goddess (@thegoddesslolaa) Name Name is for your internal organization …" at bounding box center [214, 251] width 300 height 564
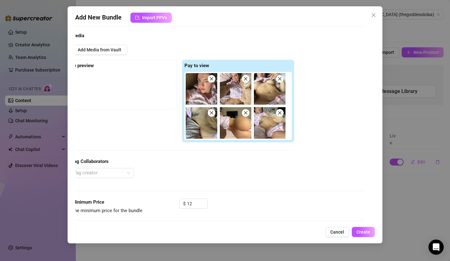
click at [330, 171] on div "Add Media from Vault Free preview Pay to view Tag Collaborators @ Tag creator" at bounding box center [214, 112] width 300 height 134
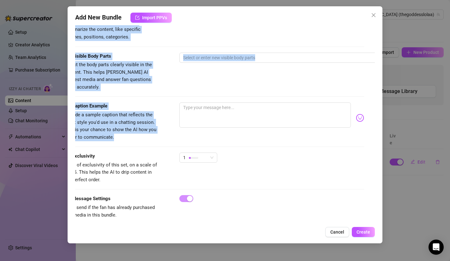
drag, startPoint x: 317, startPoint y: 177, endPoint x: 318, endPoint y: 134, distance: 42.6
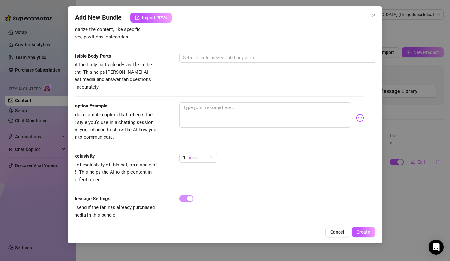
click at [322, 85] on div "Visible Body Parts Select the body parts clearly visible in the content. This h…" at bounding box center [214, 78] width 300 height 50
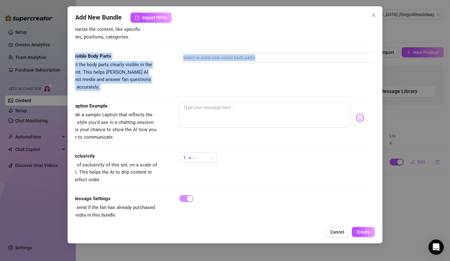
drag, startPoint x: 322, startPoint y: 85, endPoint x: 323, endPoint y: 35, distance: 49.6
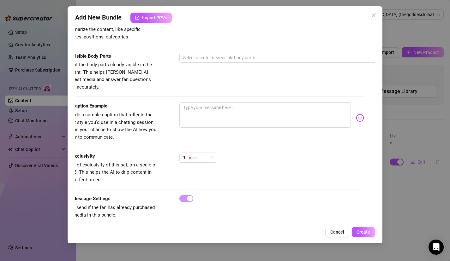
click at [303, 75] on div "Visible Body Parts Select the body parts clearly visible in the content. This h…" at bounding box center [214, 72] width 300 height 39
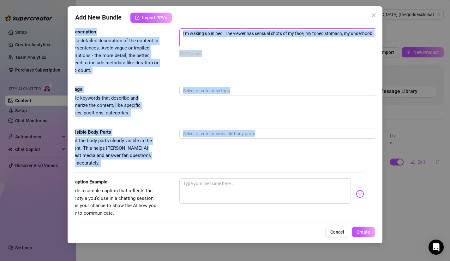
scroll to position [284, 11]
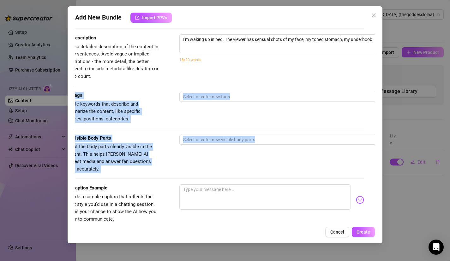
drag, startPoint x: 303, startPoint y: 75, endPoint x: 296, endPoint y: 63, distance: 14.1
click at [296, 63] on form "Account Goddess (@thegoddesslolaa) Name Name is for your internal organization …" at bounding box center [214, 31] width 300 height 564
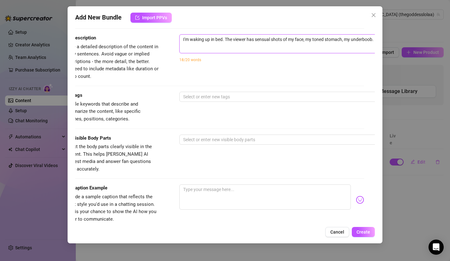
click at [373, 40] on textarea "I'm waking up in bed. The viewer has sensual shots of my face, my toned stomach…" at bounding box center [290, 39] width 220 height 9
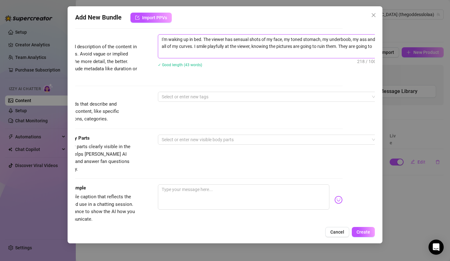
scroll to position [0, 0]
click at [230, 96] on div at bounding box center [265, 97] width 212 height 9
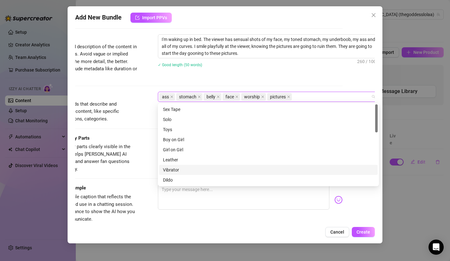
click at [111, 158] on span "Select the body parts clearly visible in the content. This helps [PERSON_NAME] …" at bounding box center [90, 158] width 95 height 30
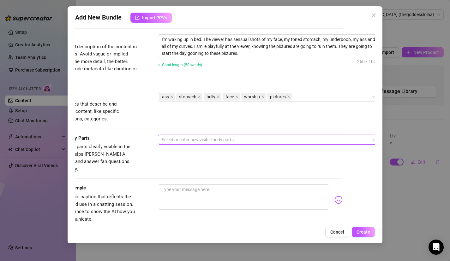
click at [178, 140] on div at bounding box center [265, 139] width 212 height 9
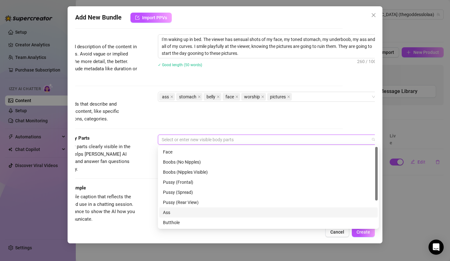
click at [170, 214] on div "Ass" at bounding box center [268, 212] width 211 height 7
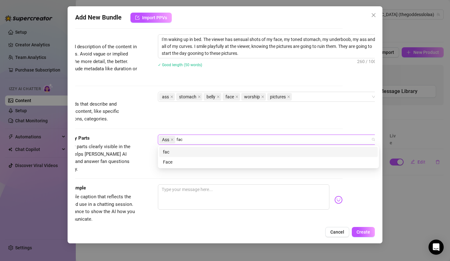
click at [193, 165] on div "Face" at bounding box center [268, 162] width 211 height 7
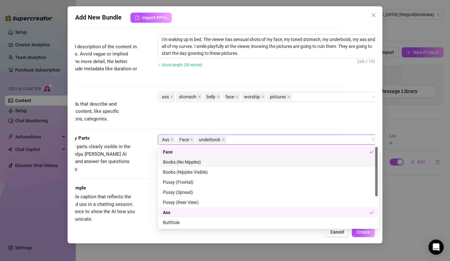
click at [193, 161] on div "Boobs (No Nipples)" at bounding box center [268, 162] width 211 height 7
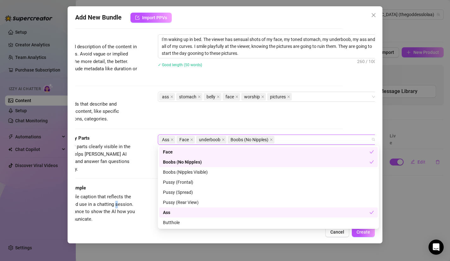
click at [116, 199] on span "Provide a sample caption that reflects the exact style you'd use in a chatting …" at bounding box center [89, 208] width 92 height 28
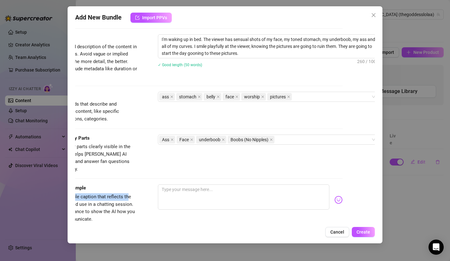
scroll to position [284, 0]
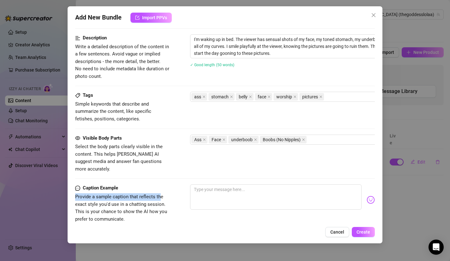
drag, startPoint x: 129, startPoint y: 193, endPoint x: 49, endPoint y: 192, distance: 80.2
click at [51, 192] on div "Add New Bundle Import PPVs Account Goddess (@thegoddesslolaa) Name Name is for …" at bounding box center [225, 130] width 450 height 261
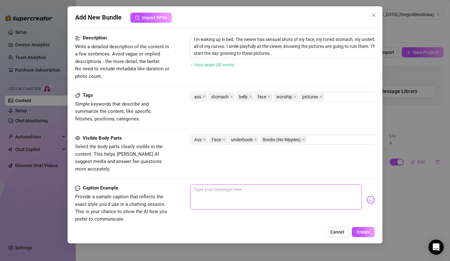
click at [259, 191] on textarea at bounding box center [276, 197] width 172 height 25
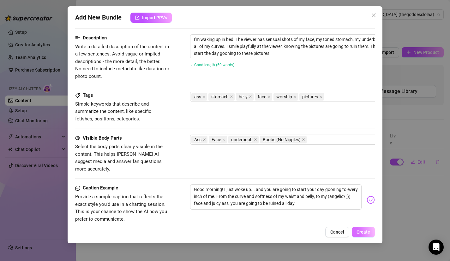
click at [369, 231] on span "Create" at bounding box center [364, 232] width 14 height 5
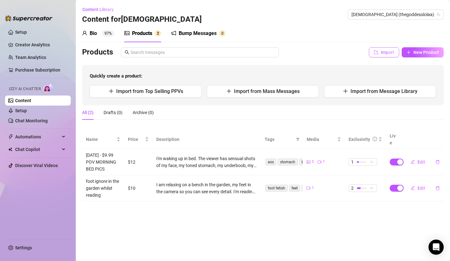
click at [385, 51] on span "Import" at bounding box center [387, 52] width 13 height 5
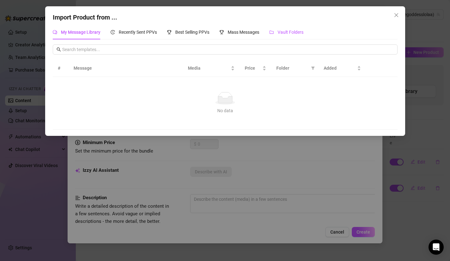
click at [285, 30] on span "Vault Folders" at bounding box center [291, 32] width 26 height 5
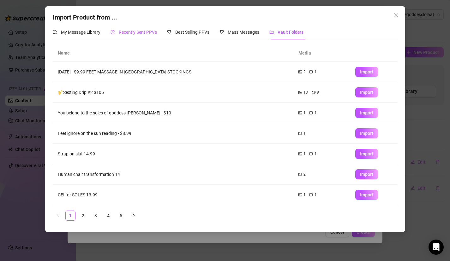
click at [135, 29] on div "Recently Sent PPVs" at bounding box center [134, 32] width 46 height 7
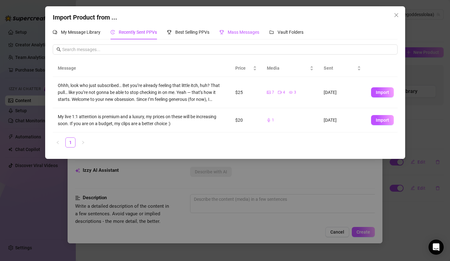
click at [225, 31] on div "Mass Messages" at bounding box center [239, 32] width 40 height 7
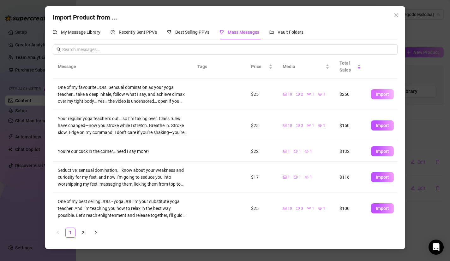
click at [380, 96] on span "Import" at bounding box center [382, 94] width 13 height 5
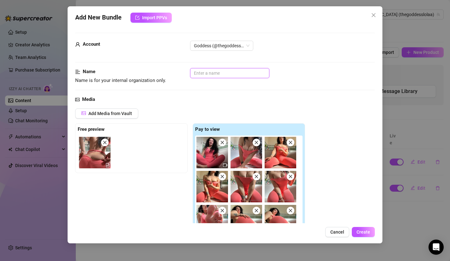
click at [223, 74] on input "text" at bounding box center [229, 73] width 79 height 10
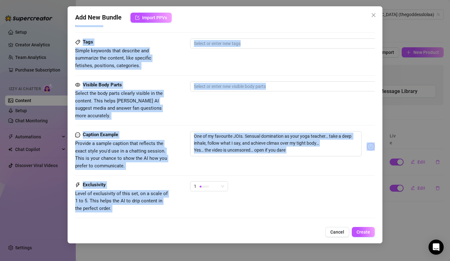
scroll to position [408, 0]
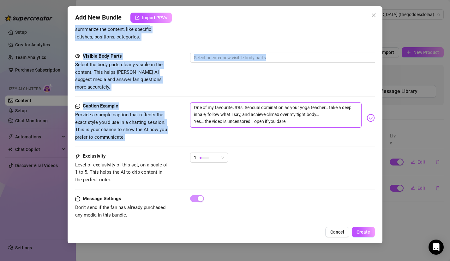
drag, startPoint x: 274, startPoint y: 109, endPoint x: 281, endPoint y: 105, distance: 8.1
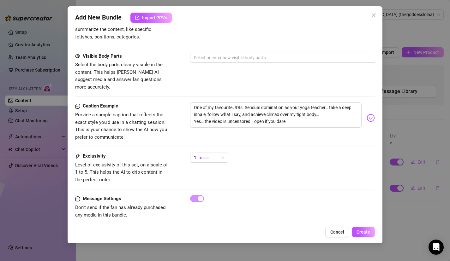
click at [304, 134] on div "Caption Example Provide a sample caption that reflects the exact style you'd us…" at bounding box center [225, 128] width 300 height 50
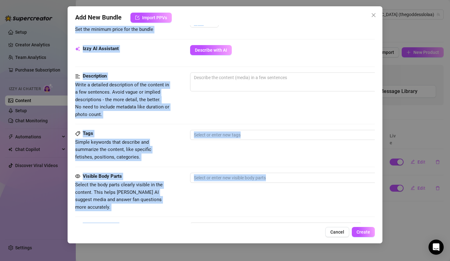
scroll to position [158, 0]
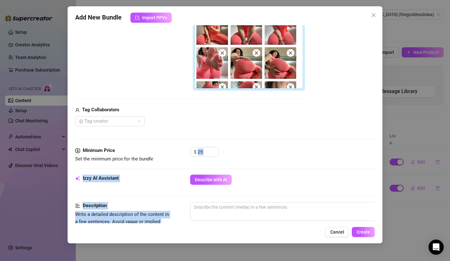
drag, startPoint x: 304, startPoint y: 134, endPoint x: 261, endPoint y: 163, distance: 51.5
click at [261, 163] on form "Account Goddess (@thegoddesslolaa) Name Name is for your internal organization …" at bounding box center [225, 178] width 300 height 606
click at [260, 152] on div "$ 25" at bounding box center [282, 155] width 185 height 16
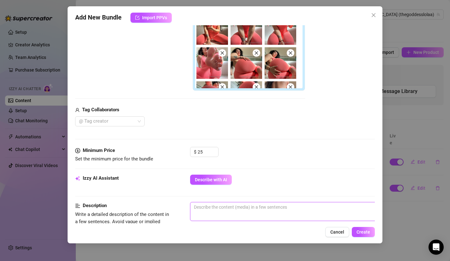
click at [236, 211] on textarea at bounding box center [300, 207] width 220 height 9
click at [334, 205] on textarea "I'm your yoga teacher substitute, and today we are going to reach climax togeth…" at bounding box center [300, 207] width 220 height 9
click at [376, 206] on div "Add New Bundle Import PPVs Account Goddess (@thegoddesslolaa) Name Name is for …" at bounding box center [225, 124] width 315 height 237
click at [373, 208] on textarea "I'm your yoga teacher substitute, and today we are going to reach climax (orgas…" at bounding box center [300, 207] width 220 height 9
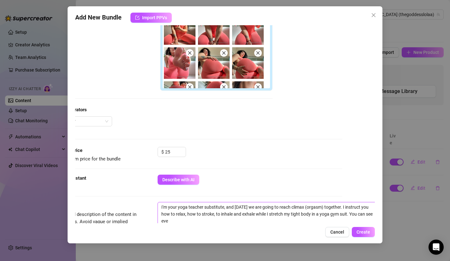
scroll to position [158, 33]
click at [349, 180] on div "Account Goddess (@thegoddesslolaa) Name Name is for your internal organization …" at bounding box center [225, 124] width 300 height 198
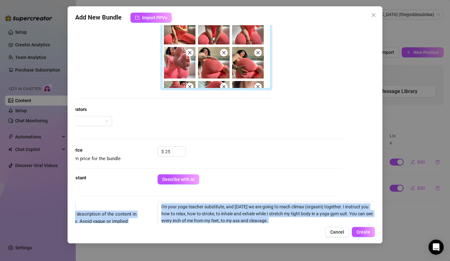
scroll to position [408, 33]
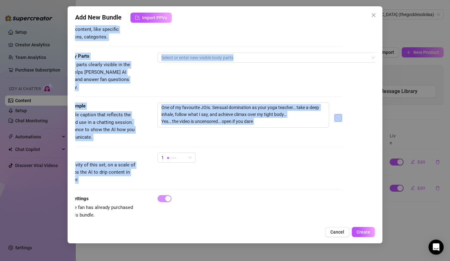
drag, startPoint x: 349, startPoint y: 180, endPoint x: 315, endPoint y: 175, distance: 34.4
click at [315, 176] on div "Account Goddess (@thegoddesslolaa) Name Name is for your internal organization …" at bounding box center [225, 124] width 300 height 198
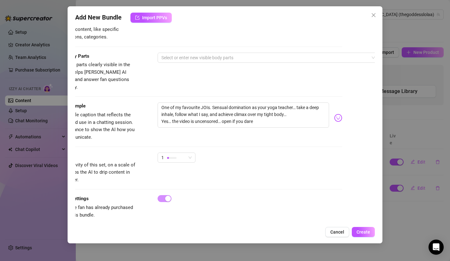
click at [283, 125] on div "One of my favourite JOIs. Sensual domination as your yoga teacher… take a deep …" at bounding box center [250, 118] width 185 height 31
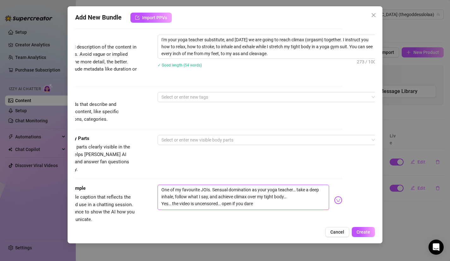
scroll to position [300, 33]
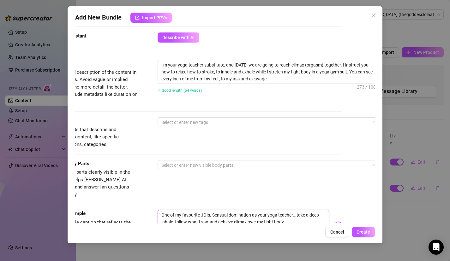
drag, startPoint x: 244, startPoint y: 132, endPoint x: 197, endPoint y: 129, distance: 46.6
click at [197, 130] on form "Account Goddess (@thegoddesslolaa) Name Name is for your internal organization …" at bounding box center [193, 36] width 300 height 606
click at [183, 137] on div "Tags Simple keywords that describe and summarize the content, like specific fet…" at bounding box center [193, 132] width 300 height 31
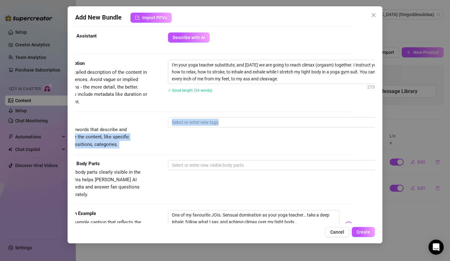
scroll to position [300, 0]
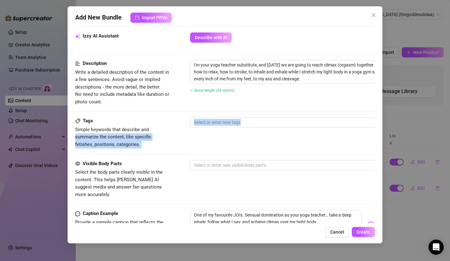
drag, startPoint x: 181, startPoint y: 137, endPoint x: 76, endPoint y: 135, distance: 105.5
click at [76, 136] on div "Tags Simple keywords that describe and summarize the content, like specific fet…" at bounding box center [225, 132] width 300 height 31
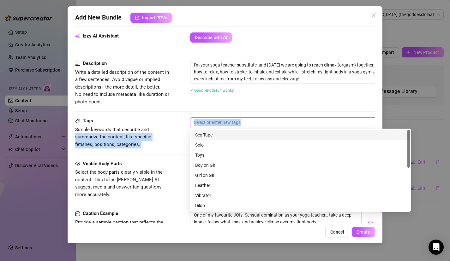
click at [218, 123] on div at bounding box center [297, 122] width 212 height 9
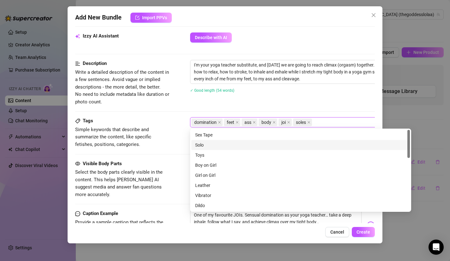
click at [166, 152] on div "Tags Simple keywords that describe and summarize the content, like specific fet…" at bounding box center [225, 138] width 300 height 43
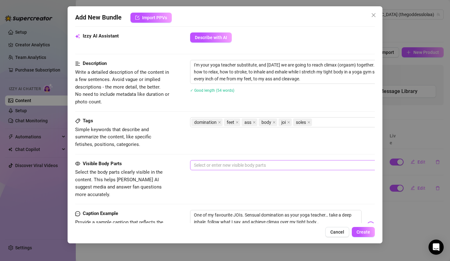
click at [234, 165] on div at bounding box center [297, 165] width 212 height 9
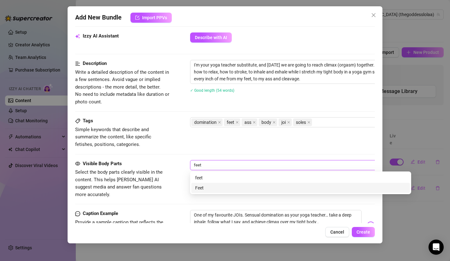
click at [212, 186] on div "Feet" at bounding box center [300, 188] width 211 height 7
click at [213, 189] on div "Ass" at bounding box center [300, 188] width 211 height 7
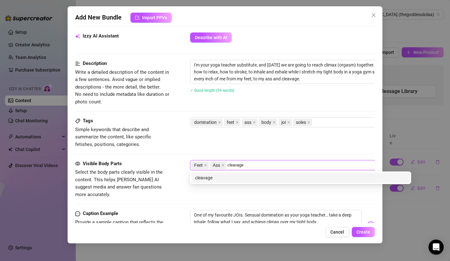
click at [219, 179] on div "cleavage" at bounding box center [300, 178] width 211 height 7
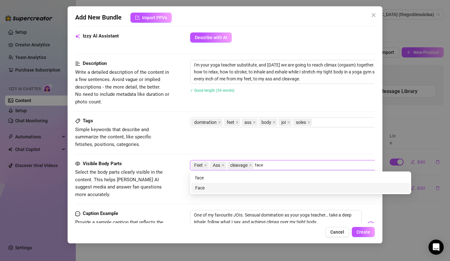
click at [267, 189] on div "Face" at bounding box center [300, 188] width 211 height 7
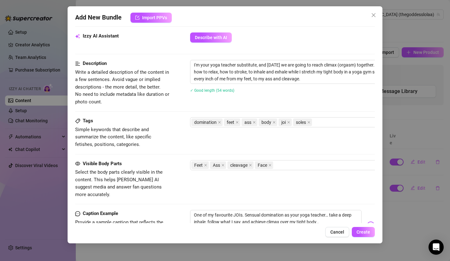
click at [167, 210] on div "Caption Example" at bounding box center [122, 214] width 95 height 8
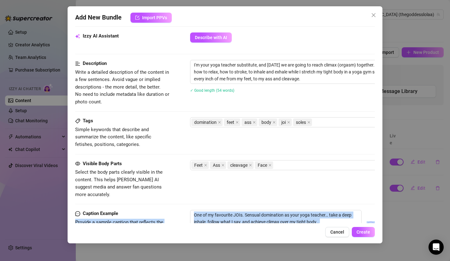
scroll to position [408, 0]
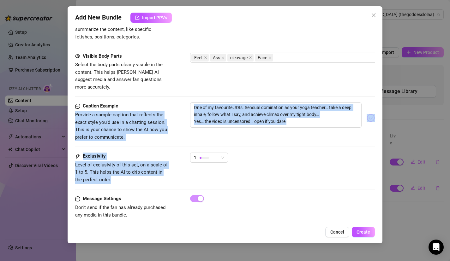
drag, startPoint x: 167, startPoint y: 207, endPoint x: 167, endPoint y: 174, distance: 32.5
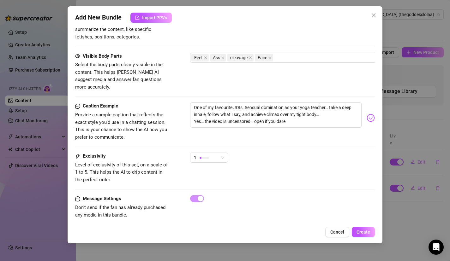
click at [186, 174] on div "Exclusivity Level of exclusivity of this set, on a scale of 1 to 5. This helps …" at bounding box center [225, 168] width 300 height 31
click at [204, 157] on div at bounding box center [204, 158] width 9 height 2
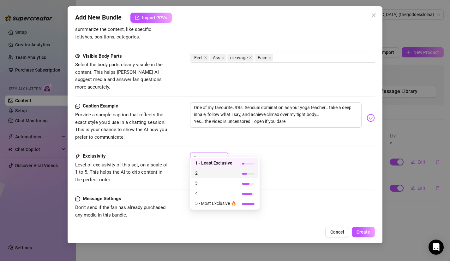
click at [201, 170] on span "2" at bounding box center [215, 173] width 41 height 7
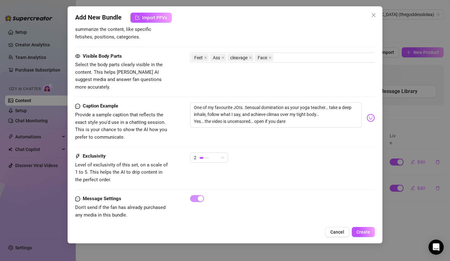
drag, startPoint x: 281, startPoint y: 215, endPoint x: 287, endPoint y: 242, distance: 27.8
click at [287, 242] on div "Add New Bundle Import PPVs Account Goddess (@thegoddesslolaa) Name Name is for …" at bounding box center [225, 124] width 315 height 237
click at [368, 231] on span "Create" at bounding box center [364, 232] width 14 height 5
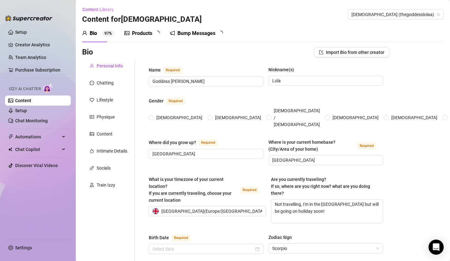
radio input "true"
type input "[DATE]"
click at [111, 185] on div "Train Izzy" at bounding box center [106, 185] width 19 height 7
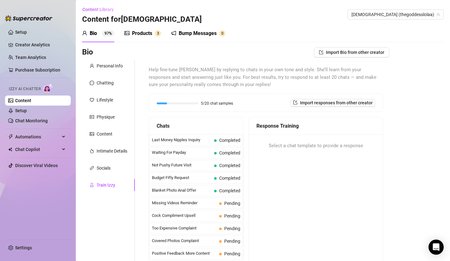
drag, startPoint x: 267, startPoint y: 189, endPoint x: 252, endPoint y: 258, distance: 69.7
click at [253, 261] on div "Response Training Select a chat template to provide a response" at bounding box center [316, 196] width 135 height 158
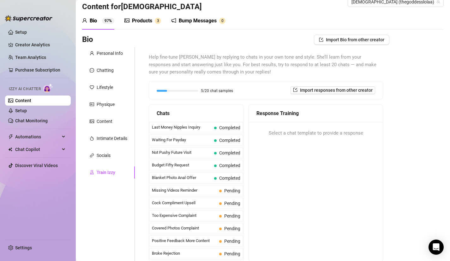
scroll to position [25, 0]
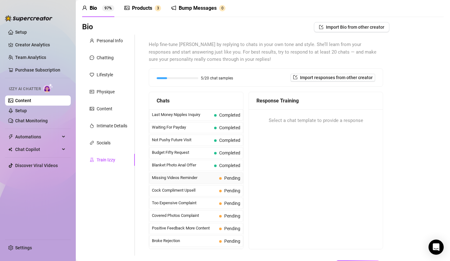
click at [186, 177] on span "Missing Videos Reminder" at bounding box center [184, 178] width 65 height 6
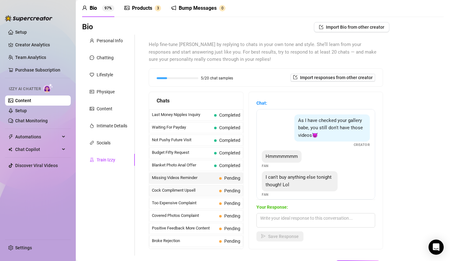
click at [164, 187] on div "Cock Compliment Upsell Pending" at bounding box center [196, 190] width 94 height 11
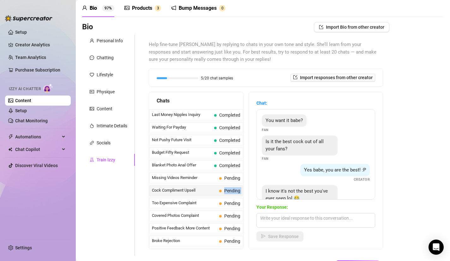
click at [27, 109] on link "Setup" at bounding box center [21, 110] width 12 height 5
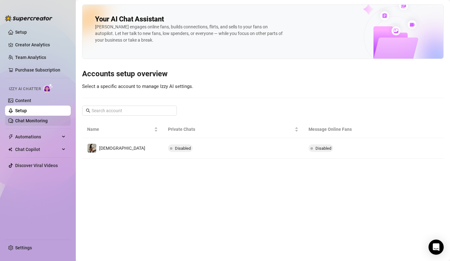
click at [30, 123] on link "Chat Monitoring" at bounding box center [31, 120] width 33 height 5
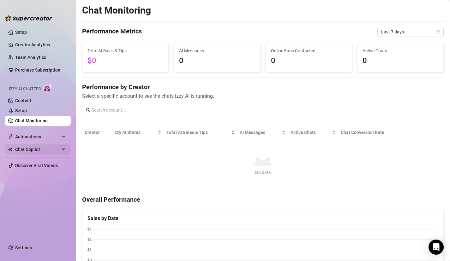
click at [32, 146] on span "Chat Copilot" at bounding box center [37, 150] width 45 height 10
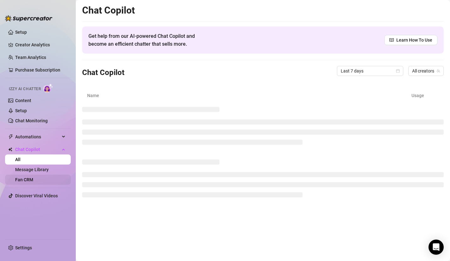
click at [28, 183] on link "Fan CRM" at bounding box center [24, 179] width 18 height 5
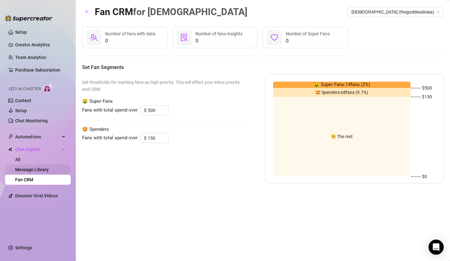
click at [42, 167] on link "Message Library" at bounding box center [31, 169] width 33 height 5
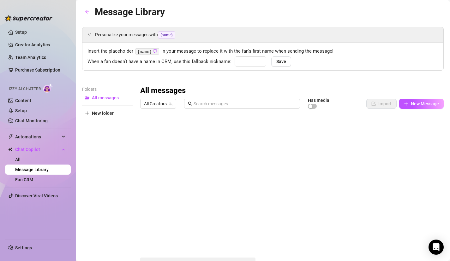
type input "babe"
click at [21, 161] on link "All" at bounding box center [17, 159] width 5 height 5
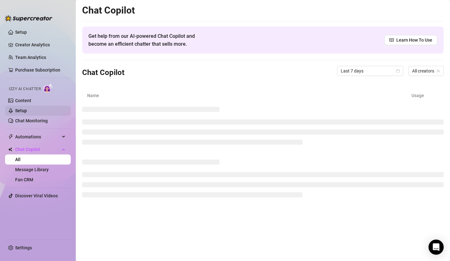
click at [27, 108] on link "Setup" at bounding box center [21, 110] width 12 height 5
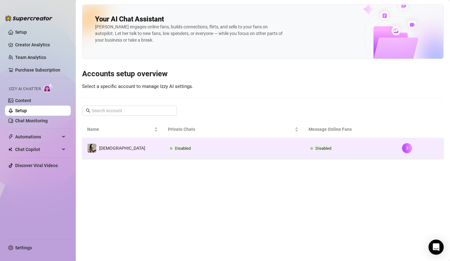
click at [128, 149] on td "[DEMOGRAPHIC_DATA]" at bounding box center [122, 148] width 81 height 21
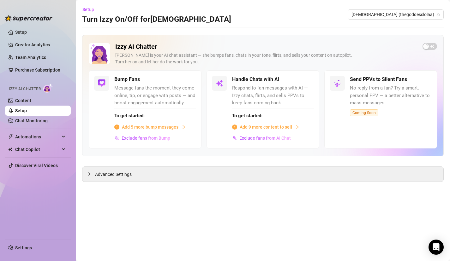
click at [166, 128] on span "Add 5 more bump messages" at bounding box center [150, 127] width 57 height 7
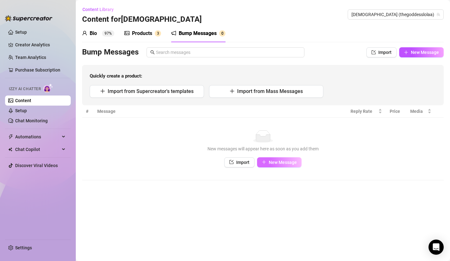
click at [286, 163] on span "New Message" at bounding box center [283, 162] width 28 height 5
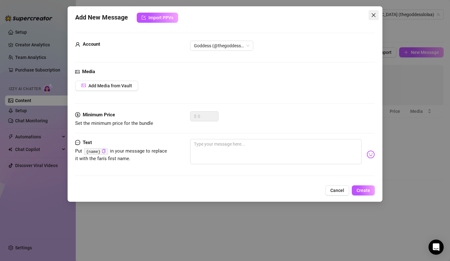
click at [375, 13] on icon "close" at bounding box center [373, 15] width 5 height 5
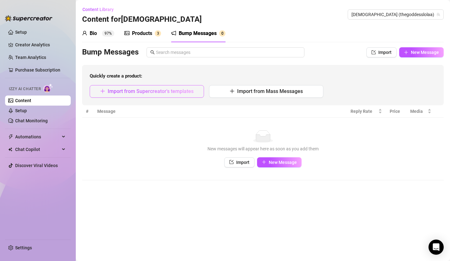
click at [189, 91] on span "Import from Supercreator's templates" at bounding box center [151, 91] width 86 height 6
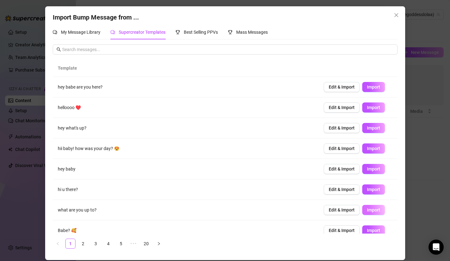
click at [376, 208] on span "Import" at bounding box center [373, 210] width 13 height 5
click at [380, 212] on span "Import" at bounding box center [373, 210] width 13 height 5
click at [80, 242] on link "2" at bounding box center [82, 243] width 9 height 9
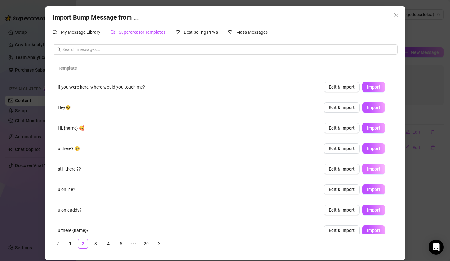
click at [370, 169] on span "Import" at bounding box center [373, 169] width 13 height 5
click at [94, 246] on link "3" at bounding box center [95, 243] width 9 height 9
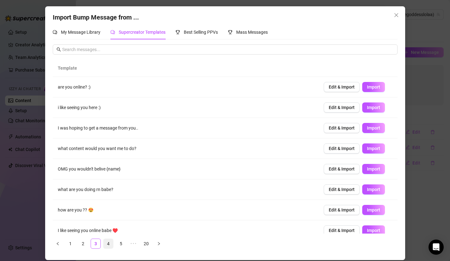
click at [108, 243] on link "4" at bounding box center [108, 243] width 9 height 9
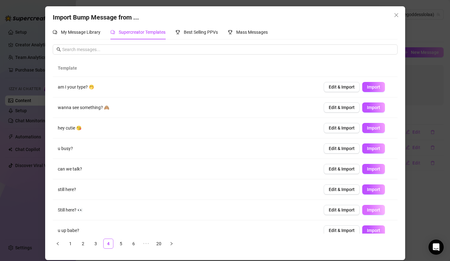
click at [371, 215] on button "Import" at bounding box center [373, 210] width 23 height 10
click at [123, 243] on link "5" at bounding box center [120, 243] width 9 height 9
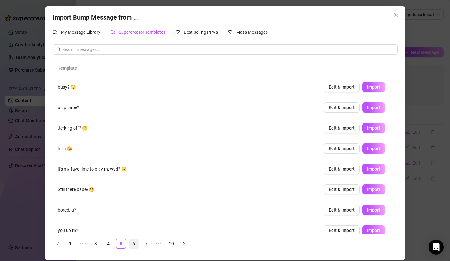
click at [135, 243] on link "6" at bounding box center [133, 243] width 9 height 9
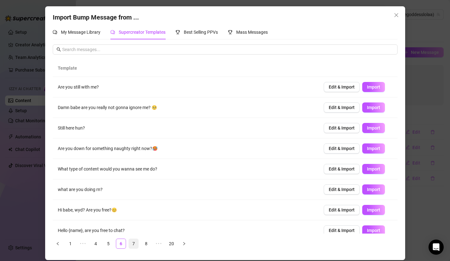
click at [133, 245] on link "7" at bounding box center [133, 243] width 9 height 9
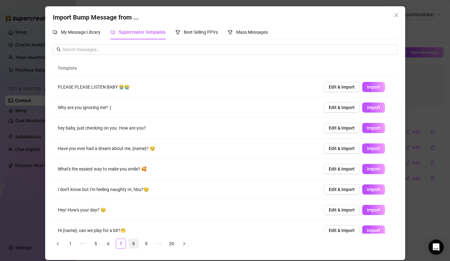
click at [138, 244] on link "8" at bounding box center [133, 243] width 9 height 9
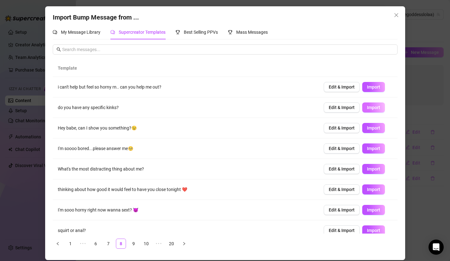
click at [367, 108] on span "Import" at bounding box center [373, 107] width 13 height 5
click at [131, 246] on link "9" at bounding box center [133, 243] width 9 height 9
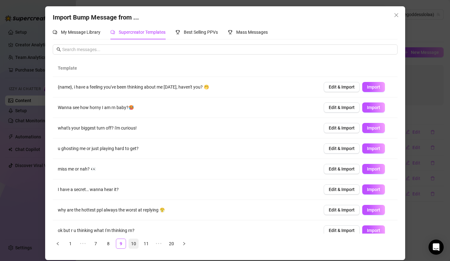
click at [130, 247] on link "10" at bounding box center [133, 243] width 9 height 9
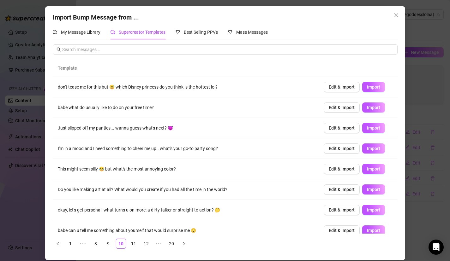
click at [395, 9] on div "Import Bump Message from ... My Message Library Supercreator Templates Best Sel…" at bounding box center [225, 133] width 360 height 254
click at [395, 13] on icon "close" at bounding box center [396, 15] width 5 height 5
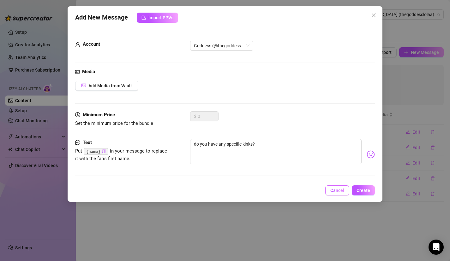
click at [338, 193] on span "Cancel" at bounding box center [337, 190] width 14 height 5
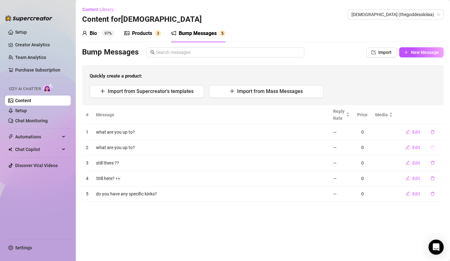
click at [430, 147] on icon "delete" at bounding box center [432, 148] width 4 height 4
click at [438, 133] on span "Yes" at bounding box center [440, 131] width 8 height 5
click at [421, 50] on span "New Message" at bounding box center [425, 52] width 28 height 5
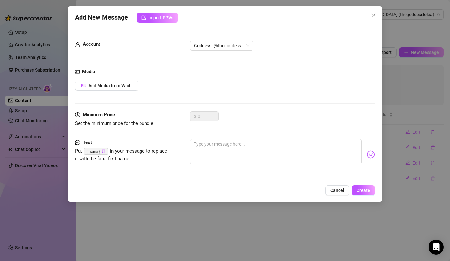
click at [196, 119] on div "$ 0" at bounding box center [204, 116] width 28 height 10
click at [226, 160] on textarea at bounding box center [276, 151] width 172 height 25
click at [121, 87] on span "Add Media from Vault" at bounding box center [110, 85] width 44 height 5
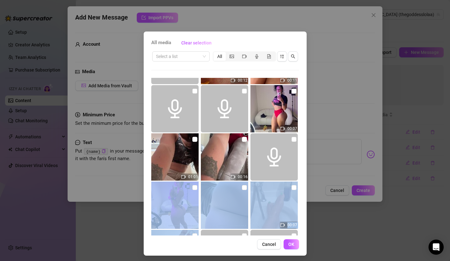
drag, startPoint x: 263, startPoint y: 198, endPoint x: 263, endPoint y: 233, distance: 34.7
click at [263, 234] on div "00:12 00:11 00:07 01:01 00:16 00:07 00:23 01:06 01:32" at bounding box center [225, 157] width 148 height 158
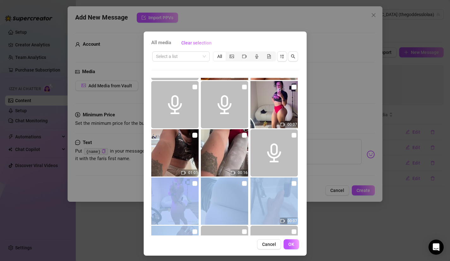
scroll to position [2, 0]
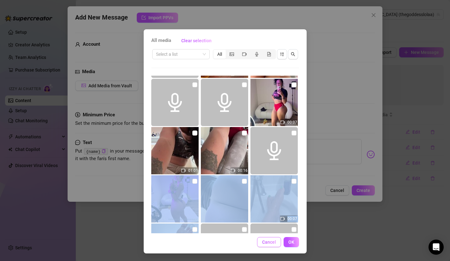
click at [271, 242] on span "Cancel" at bounding box center [269, 242] width 14 height 5
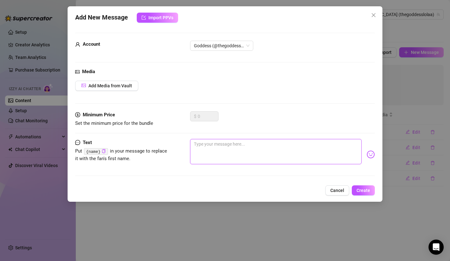
click at [259, 158] on textarea at bounding box center [276, 151] width 172 height 25
click at [107, 152] on code "{name}" at bounding box center [96, 151] width 24 height 7
click at [105, 152] on icon "copy" at bounding box center [103, 151] width 3 height 4
click at [201, 152] on textarea at bounding box center [276, 151] width 172 height 25
paste textarea "{name}"
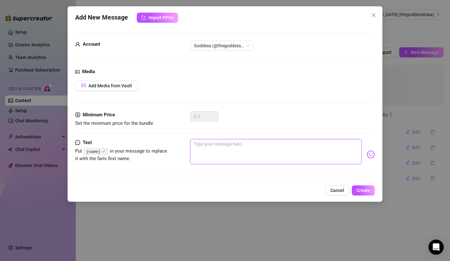
type textarea "{name}"
click at [193, 142] on textarea "{name}" at bounding box center [276, 151] width 172 height 25
type textarea "{name}"
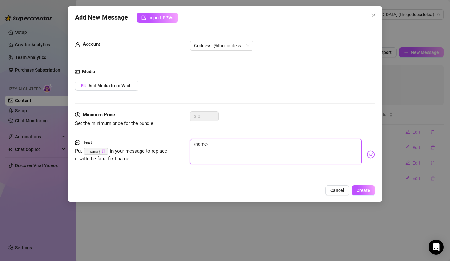
type textarea "{name}"
type textarea "H{name}"
type textarea "He{name}"
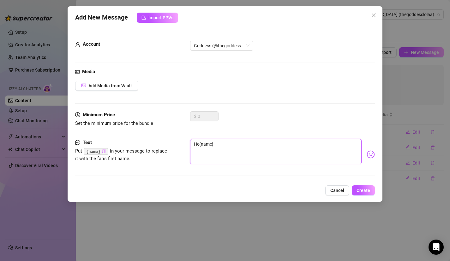
type textarea "Hel{name}"
type textarea "Hell{name}"
type textarea "Hello{name}"
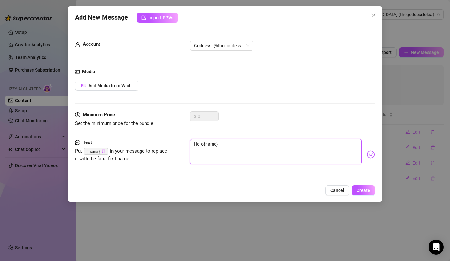
type textarea "Hello {name}"
type textarea "Hello{name}"
type textarea "Hell{name}"
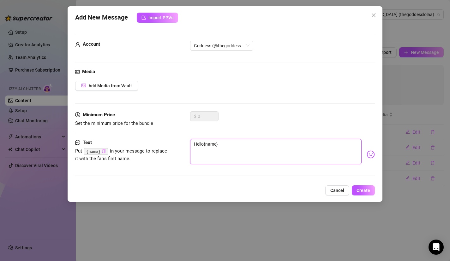
type textarea "Hell{name}"
type textarea "Hel{name}"
type textarea "He{name}"
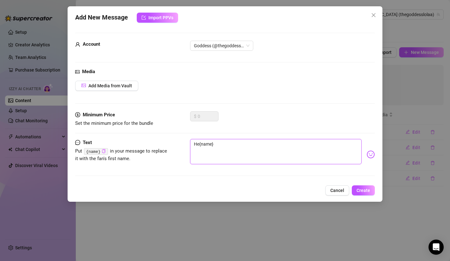
type textarea "H{name}"
type textarea "Hi{name}"
type textarea "H{name}"
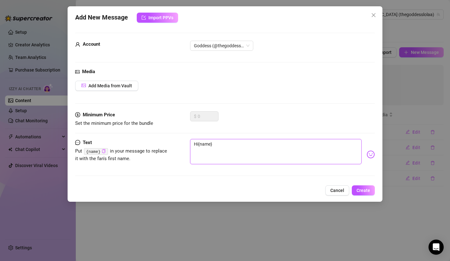
type textarea "H{name}"
type textarea "{name}"
type textarea "h{name}"
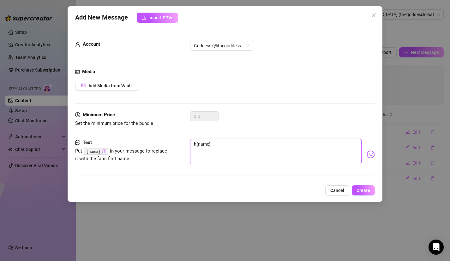
type textarea "hi{name}"
type textarea "hii{name}"
type textarea "hiii{name}"
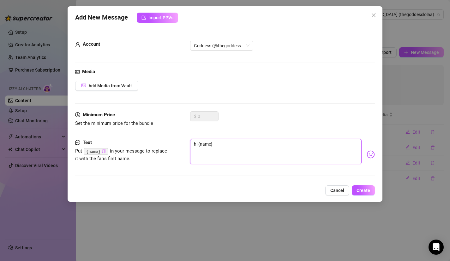
type textarea "hiii{name}"
type textarea "hiii {name}"
click at [270, 140] on textarea "hiii {name}" at bounding box center [276, 151] width 172 height 25
click at [268, 150] on textarea "hiii {name}" at bounding box center [276, 151] width 172 height 25
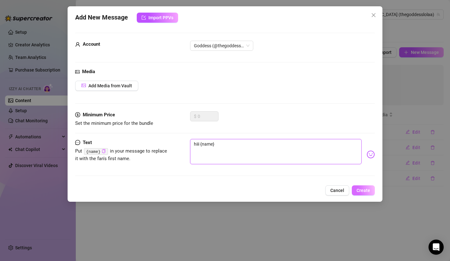
type textarea "hiii {name}"
click at [362, 190] on span "Create" at bounding box center [364, 190] width 14 height 5
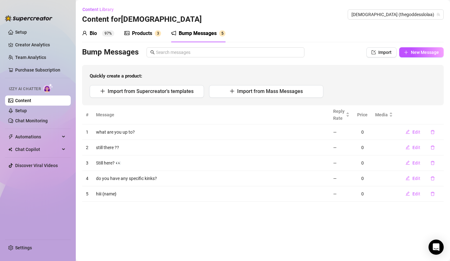
click at [142, 35] on div "Products" at bounding box center [142, 34] width 20 height 8
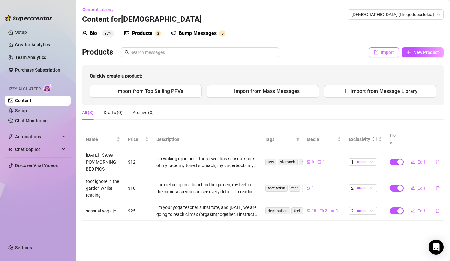
click at [379, 54] on button "Import" at bounding box center [384, 52] width 30 height 10
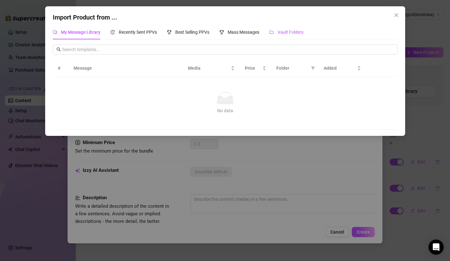
click at [293, 33] on span "Vault Folders" at bounding box center [291, 32] width 26 height 5
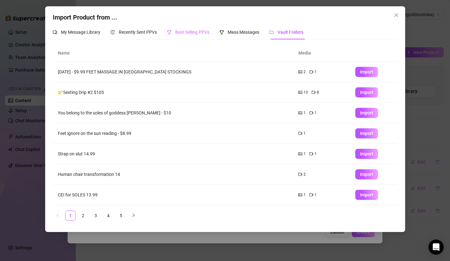
click at [184, 36] on div "Best Selling PPVs" at bounding box center [188, 32] width 42 height 15
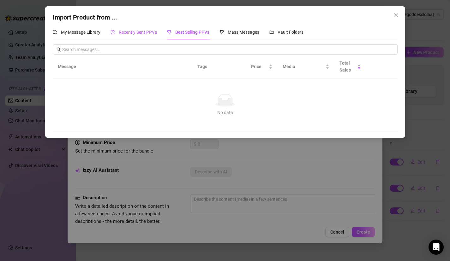
click at [136, 31] on span "Recently Sent PPVs" at bounding box center [138, 32] width 38 height 5
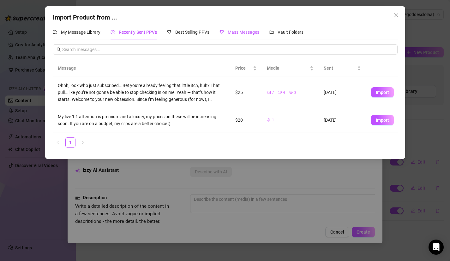
click at [220, 33] on icon "trophy" at bounding box center [221, 32] width 4 height 4
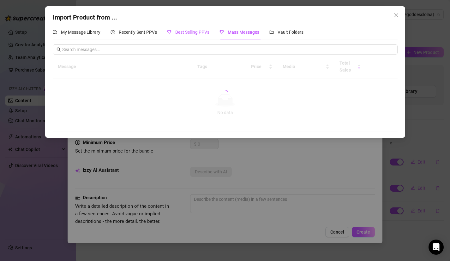
click at [203, 35] on div "Best Selling PPVs" at bounding box center [188, 32] width 42 height 7
click at [288, 33] on span "Vault Folders" at bounding box center [291, 32] width 26 height 5
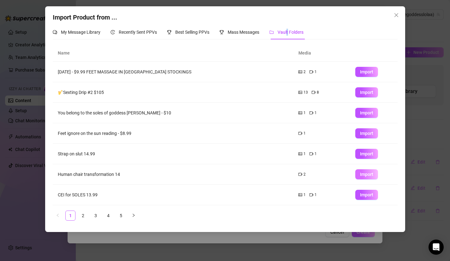
click at [366, 177] on span "Import" at bounding box center [366, 174] width 13 height 5
type textarea "Type your message here..."
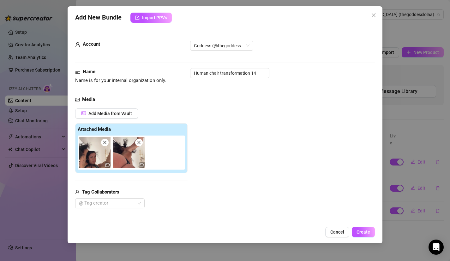
click at [235, 160] on div "Add Media from Vault Attached Media Tag Collaborators @ Tag creator" at bounding box center [225, 159] width 300 height 100
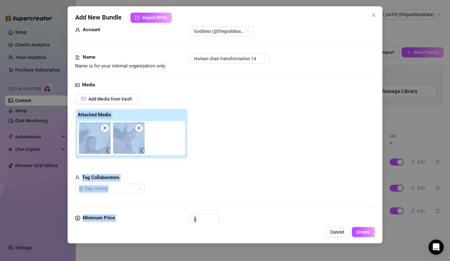
scroll to position [38, 0]
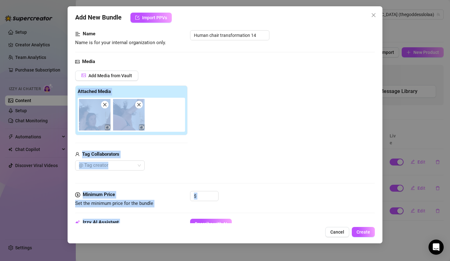
drag, startPoint x: 242, startPoint y: 120, endPoint x: 232, endPoint y: 214, distance: 94.9
click at [234, 217] on form "Account Goddess (@thegoddesslolaa) Name Name is for your internal organization …" at bounding box center [225, 260] width 300 height 531
type input "0"
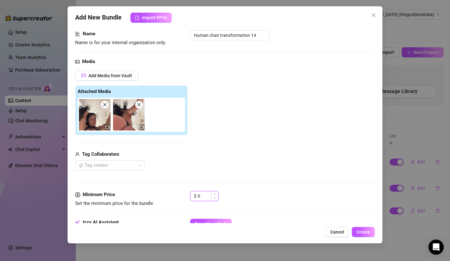
click at [215, 198] on icon "down" at bounding box center [215, 198] width 2 height 2
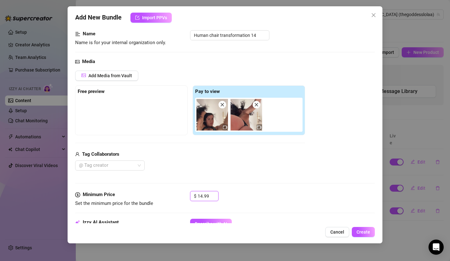
type input "14.99"
click at [254, 174] on div "Media Add Media from Vault Free preview Pay to view Tag Collaborators @ Tag cre…" at bounding box center [225, 124] width 300 height 133
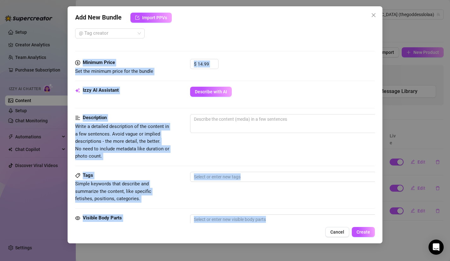
scroll to position [332, 0]
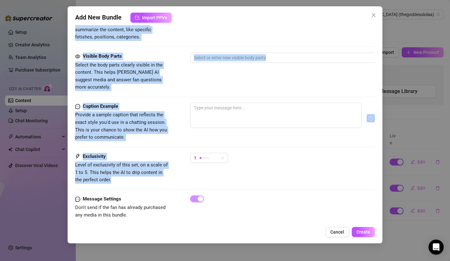
drag, startPoint x: 254, startPoint y: 174, endPoint x: 256, endPoint y: 156, distance: 18.5
click at [264, 87] on div "Visible Body Parts Select the body parts clearly visible in the content. This h…" at bounding box center [225, 78] width 300 height 50
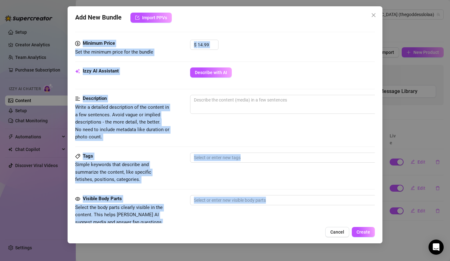
scroll to position [187, 0]
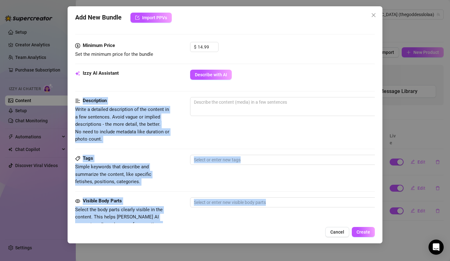
click at [264, 88] on form "Account Goddess (@thegoddesslolaa) Name Name is for your internal organization …" at bounding box center [225, 111] width 300 height 531
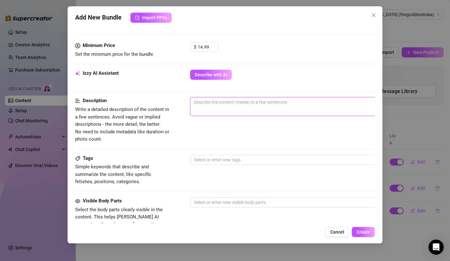
click at [261, 105] on textarea at bounding box center [300, 102] width 220 height 9
type textarea "I"
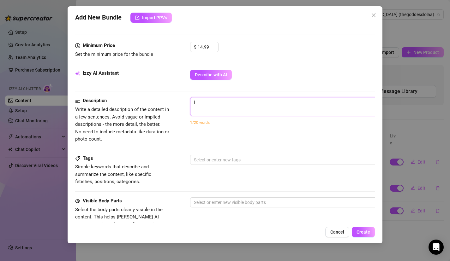
type textarea "I t"
type textarea "I tr"
type textarea "I tra"
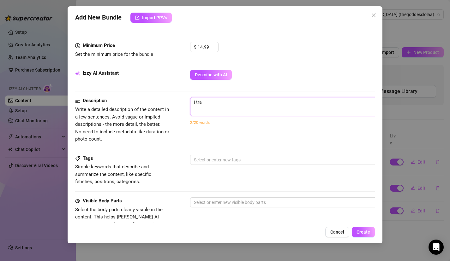
type textarea "I [PERSON_NAME]"
type textarea "I trans"
type textarea "I transf"
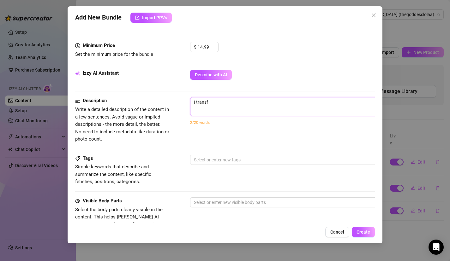
type textarea "I transfo"
type textarea "I transfor"
type textarea "I transform"
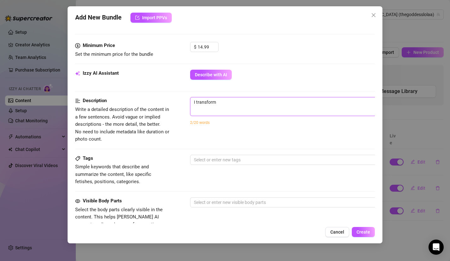
type textarea "I transform t"
type textarea "I transform th"
type textarea "I transform the"
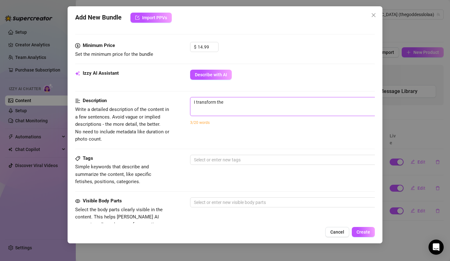
type textarea "I transform the v"
type textarea "I transform the vi"
type textarea "I transform the vie"
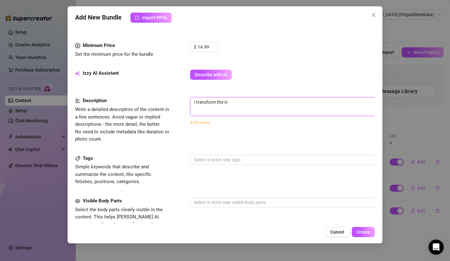
type textarea "I transform the vie"
type textarea "I transform the view"
type textarea "I transform the viewe"
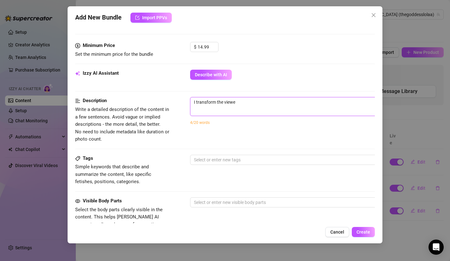
type textarea "I transform the viewer"
type textarea "I transform the viewer i"
type textarea "I transform the viewer in"
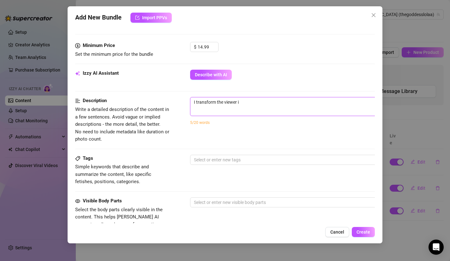
type textarea "I transform the viewer in"
type textarea "I transform the viewer int"
type textarea "I transform the viewer into"
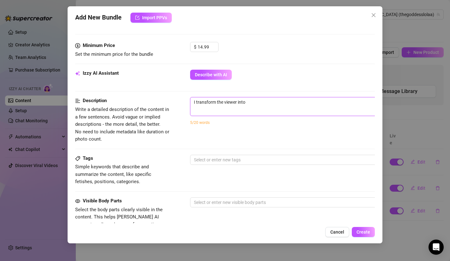
type textarea "I transform the viewer int"
type textarea "I transform the viewer in"
type textarea "I transform the viewer i"
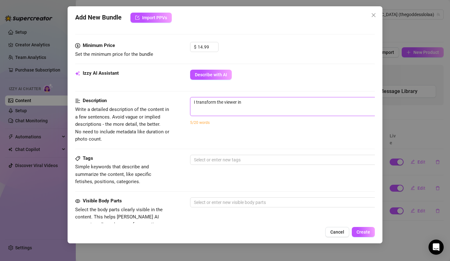
type textarea "I transform the viewer i"
type textarea "I transform the viewer"
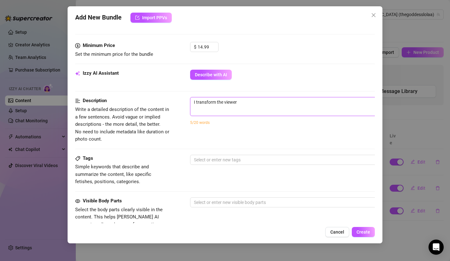
type textarea "I transform the viewe"
type textarea "I transform the view"
type textarea "I transform the vie"
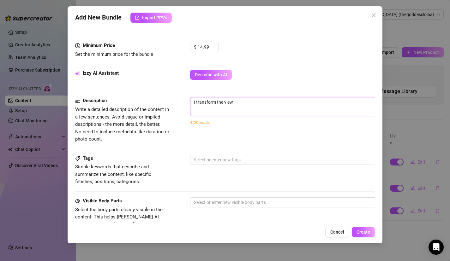
type textarea "I transform the vie"
type textarea "I transform the vi"
type textarea "I transform the v"
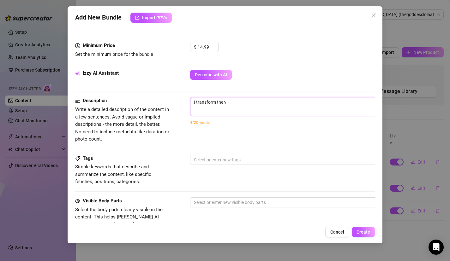
type textarea "I transform the"
type textarea "I transform th"
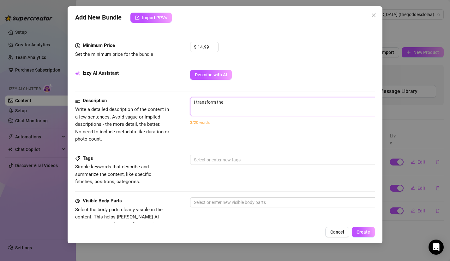
type textarea "I transform th"
type textarea "I transform t"
type textarea "I transform"
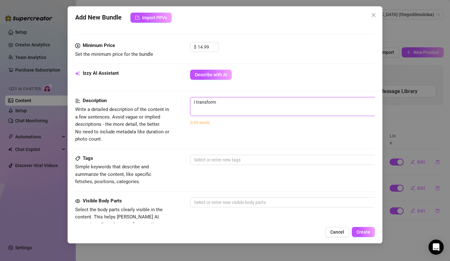
type textarea "I transform y"
type textarea "I transform yo"
type textarea "I transform you"
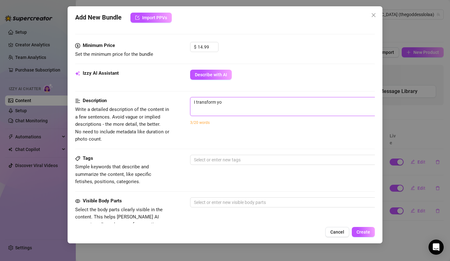
type textarea "I transform you"
type textarea "I transform you i"
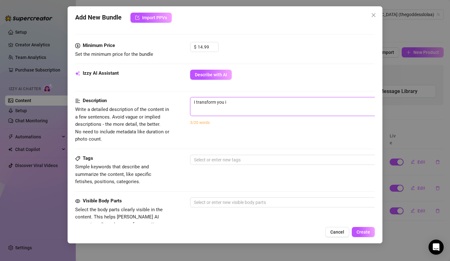
type textarea "I transform you in"
type textarea "I transform you int"
type textarea "I transform you into"
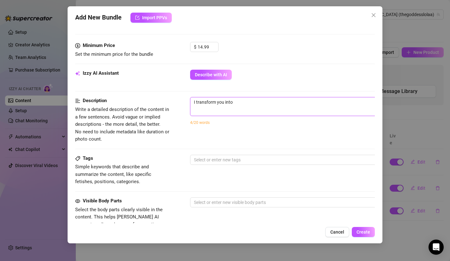
type textarea "I transform you into"
type textarea "I transform you into a"
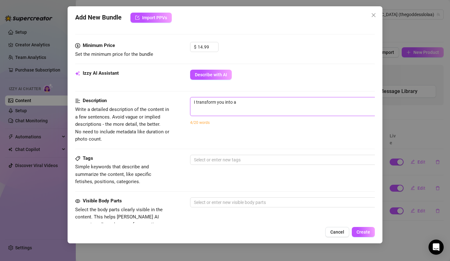
type textarea "I transform you into a h"
type textarea "I transform you into a hu"
type textarea "I transform you into a hum"
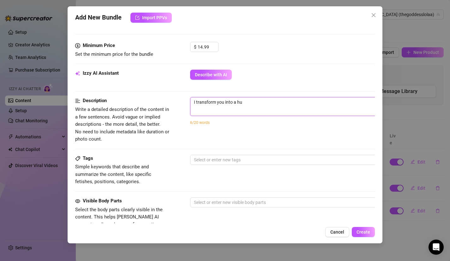
type textarea "I transform you into a hum"
type textarea "I transform you into a huma"
type textarea "I transform you into a human"
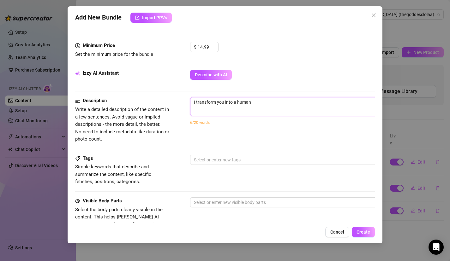
type textarea "I transform you into a human c"
type textarea "I transform you into a human ch"
type textarea "I transform you into a human cha"
type textarea "I transform you into a human chai"
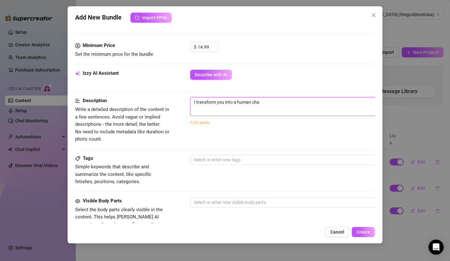
type textarea "I transform you into a human chai"
type textarea "I transform you into a human chair"
type textarea "I transform you into a human chair."
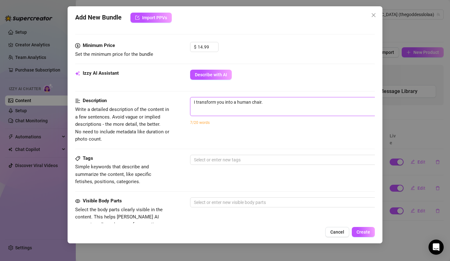
type textarea "I transform you into a human chair."
type textarea "I transform you into a human chair. I"
type textarea "I transform you into a human chair. I'"
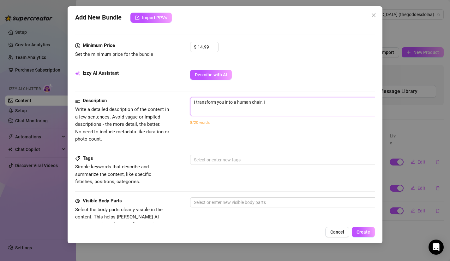
type textarea "I transform you into a human chair. I'"
type textarea "I transform you into a human chair. I'm"
type textarea "I transform you into a human chair. I'm g"
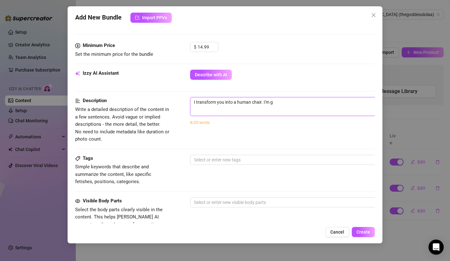
type textarea "I transform you into a human chair. I'm go"
type textarea "I transform you into a human chair. I'm goi"
type textarea "I transform you into a human chair. I'm goin"
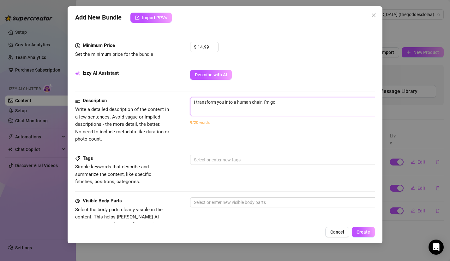
type textarea "I transform you into a human chair. I'm goin"
type textarea "I transform you into a human chair. I'm going"
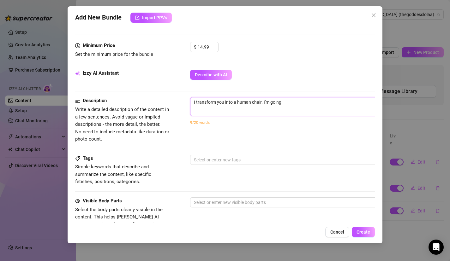
type textarea "I transform you into a human chair. I'm going t"
type textarea "I transform you into a human chair. I'm going to"
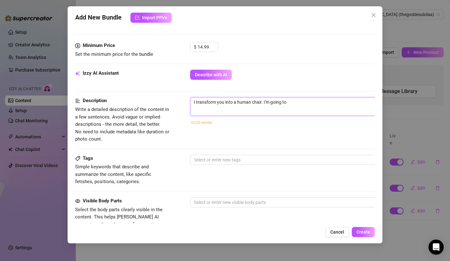
type textarea "I transform you into a human chair. I'm going to"
type textarea "I transform you into a human chair. I'm going to t"
type textarea "I transform you into a human chair. I'm going to te"
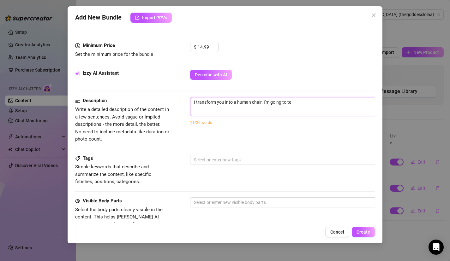
type textarea "I transform you into a human chair. I'm going to tes"
type textarea "I transform you into a human chair. I'm going to test"
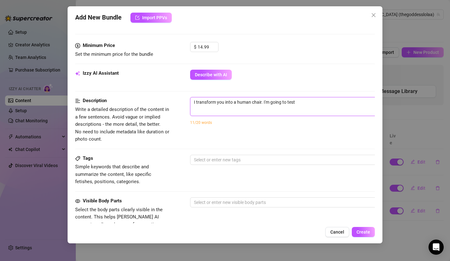
type textarea "I transform you into a human chair. I'm going to test"
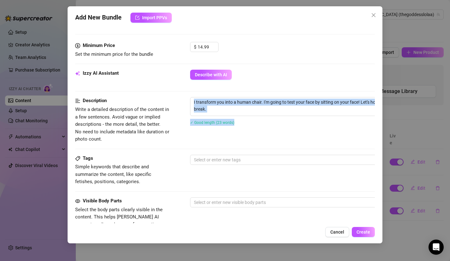
drag, startPoint x: 175, startPoint y: 130, endPoint x: 172, endPoint y: 138, distance: 8.2
click at [172, 139] on div "Description Write a detailed description of the content in a few sentences. Avo…" at bounding box center [225, 120] width 300 height 46
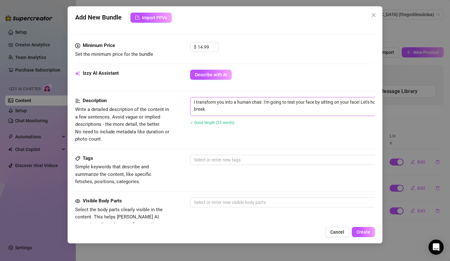
click at [243, 114] on span "I transform you into a human chair. I'm going to test your face by sitting on y…" at bounding box center [300, 106] width 221 height 19
click at [242, 111] on textarea "I transform you into a human chair. I'm going to test your face by sitting on y…" at bounding box center [300, 106] width 220 height 16
click at [245, 158] on div at bounding box center [297, 160] width 212 height 9
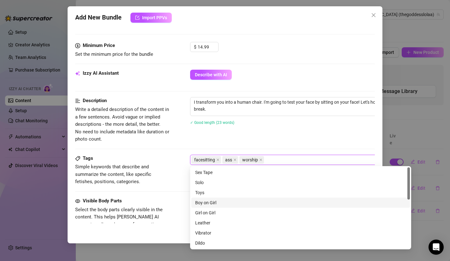
click at [162, 195] on div "Tags Simple keywords that describe and summarize the content, like specific fet…" at bounding box center [225, 176] width 300 height 43
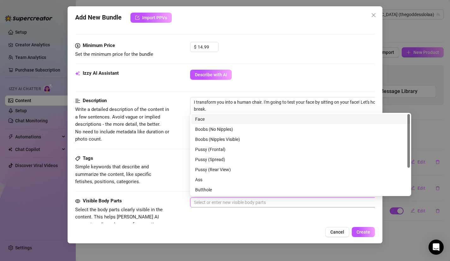
click at [203, 201] on div at bounding box center [297, 202] width 212 height 9
click at [211, 116] on div "Face" at bounding box center [300, 119] width 211 height 7
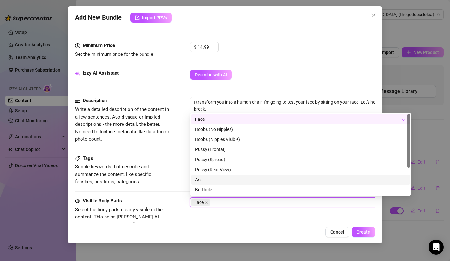
click at [207, 178] on div "Ass" at bounding box center [300, 180] width 211 height 7
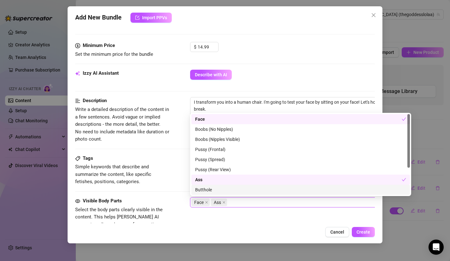
click at [281, 212] on div "Visible Body Parts Select the body parts clearly visible in the content. This h…" at bounding box center [225, 217] width 300 height 39
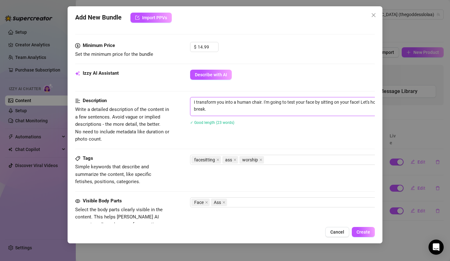
click at [273, 105] on textarea "I transform you into a human chair. I'm going to test your face by sitting on y…" at bounding box center [300, 106] width 220 height 16
click at [273, 107] on textarea "I transform you into a human chair. I'm going to test your face by sitting on y…" at bounding box center [300, 106] width 220 height 16
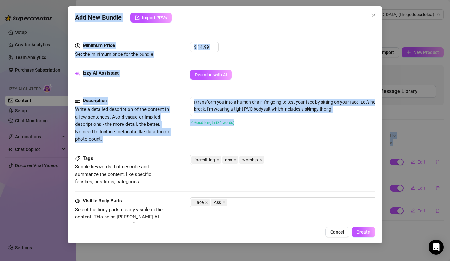
scroll to position [332, 0]
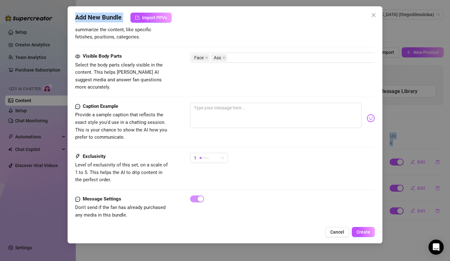
drag, startPoint x: 262, startPoint y: 135, endPoint x: 261, endPoint y: 266, distance: 130.1
click at [261, 261] on html "Setup Creator Analytics Team Analytics Purchase Subscription Izzy AI Chatter Co…" at bounding box center [225, 130] width 450 height 261
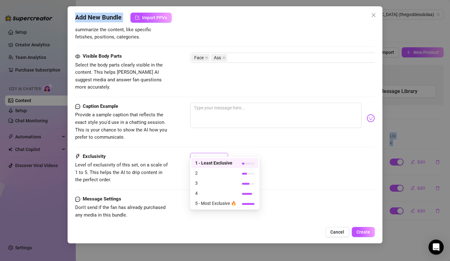
click at [217, 153] on div "1" at bounding box center [206, 157] width 25 height 9
click at [211, 173] on span "2" at bounding box center [215, 173] width 41 height 7
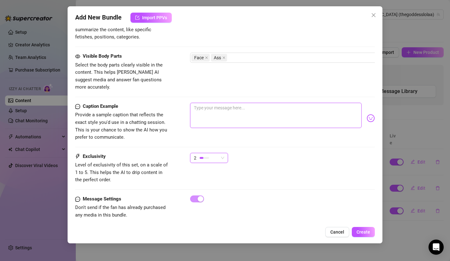
click at [225, 116] on textarea at bounding box center [276, 115] width 172 height 25
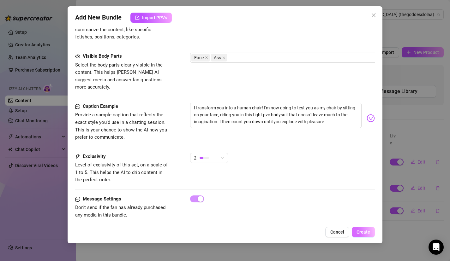
click at [364, 231] on span "Create" at bounding box center [364, 232] width 14 height 5
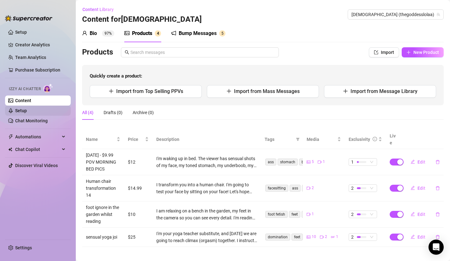
click at [27, 111] on link "Setup" at bounding box center [21, 110] width 12 height 5
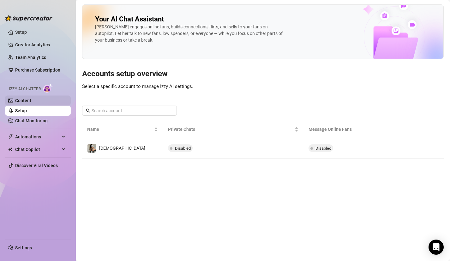
click at [31, 103] on link "Content" at bounding box center [23, 100] width 16 height 5
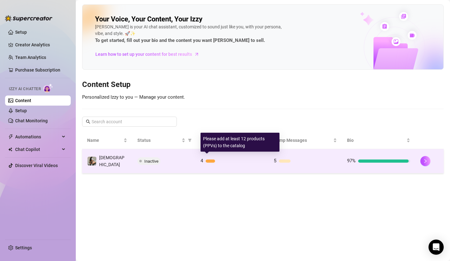
click at [213, 160] on div at bounding box center [210, 161] width 9 height 3
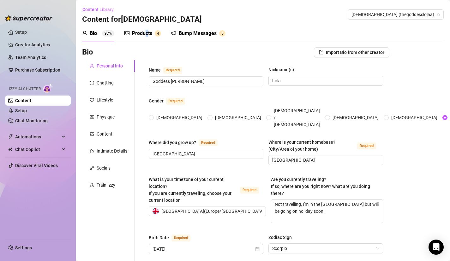
click at [147, 31] on div "Products" at bounding box center [142, 34] width 20 height 8
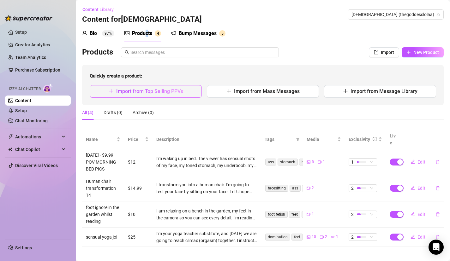
click at [178, 91] on span "Import from Top Selling PPVs" at bounding box center [149, 91] width 67 height 6
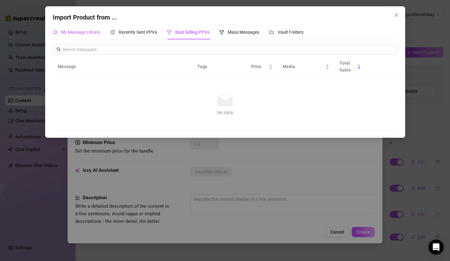
click at [81, 32] on span "My Message Library" at bounding box center [80, 32] width 39 height 5
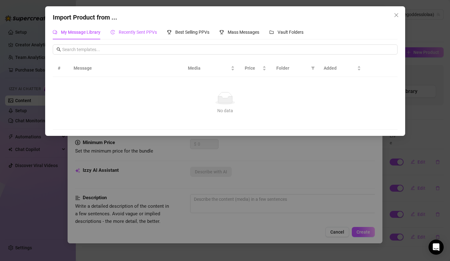
click at [130, 31] on span "Recently Sent PPVs" at bounding box center [138, 32] width 38 height 5
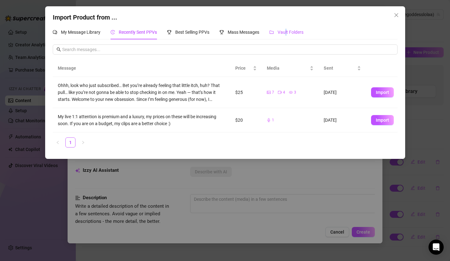
click at [287, 34] on span "Vault Folders" at bounding box center [291, 32] width 26 height 5
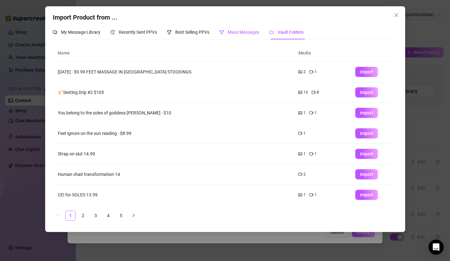
click at [251, 31] on span "Mass Messages" at bounding box center [244, 32] width 32 height 5
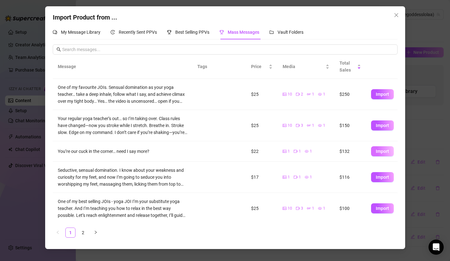
click at [380, 154] on span "Import" at bounding box center [382, 151] width 13 height 5
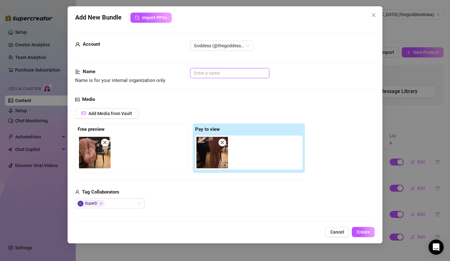
click at [224, 70] on input "text" at bounding box center [229, 73] width 79 height 10
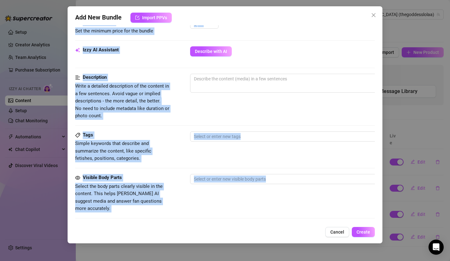
scroll to position [245, 0]
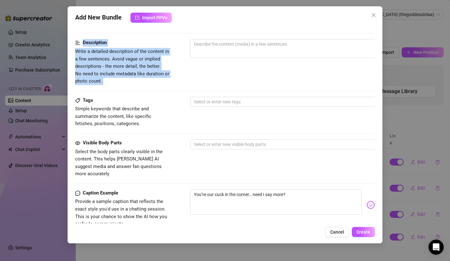
drag, startPoint x: 207, startPoint y: 199, endPoint x: 231, endPoint y: 84, distance: 117.6
click at [231, 84] on form "Account Goddess (@thegoddesslolaa) Name Name is for your internal organization …" at bounding box center [225, 52] width 300 height 531
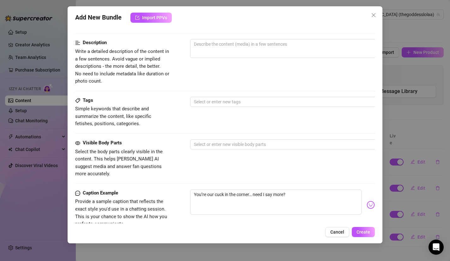
click at [231, 78] on div "Description Write a detailed description of the content in a few sentences. Avo…" at bounding box center [225, 62] width 300 height 46
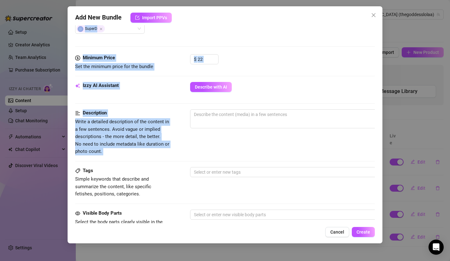
scroll to position [164, 0]
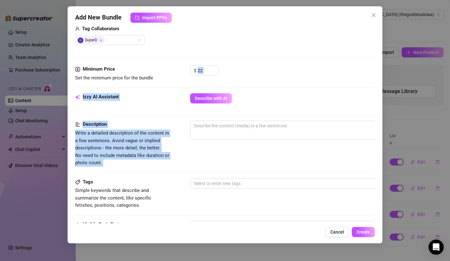
drag, startPoint x: 231, startPoint y: 75, endPoint x: 225, endPoint y: 78, distance: 7.2
click at [225, 79] on form "Account Goddess (@thegoddesslolaa) Name Name is for your internal organization …" at bounding box center [225, 134] width 300 height 531
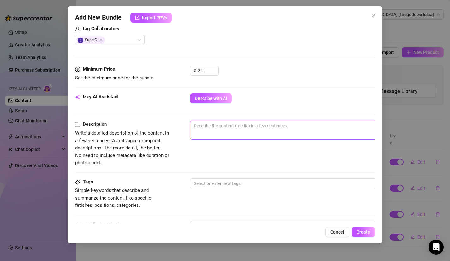
click at [219, 129] on textarea at bounding box center [300, 125] width 220 height 9
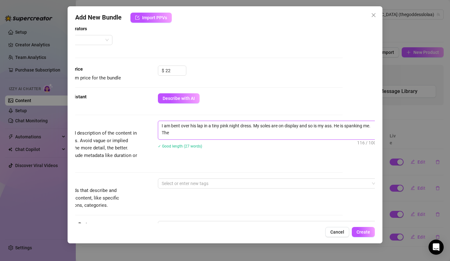
scroll to position [0, 0]
click at [180, 185] on div at bounding box center [265, 183] width 212 height 9
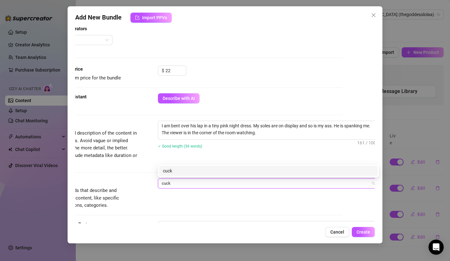
click at [183, 172] on div "cuck" at bounding box center [268, 171] width 211 height 7
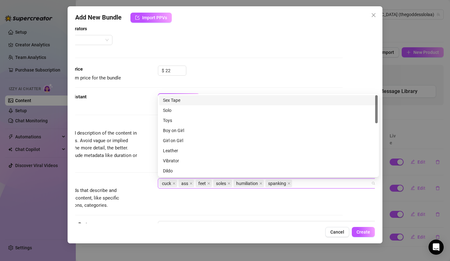
click at [174, 206] on div "Tags Simple keywords that describe and summarize the content, like specific fet…" at bounding box center [193, 194] width 300 height 31
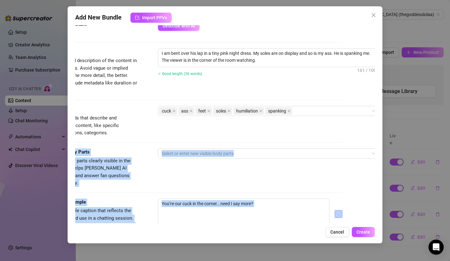
scroll to position [332, 32]
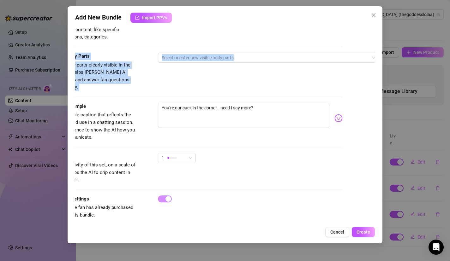
drag, startPoint x: 174, startPoint y: 206, endPoint x: 187, endPoint y: 81, distance: 124.7
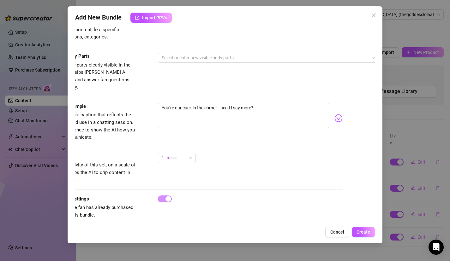
click at [193, 73] on div "Visible Body Parts Select the body parts clearly visible in the content. This h…" at bounding box center [193, 72] width 300 height 39
click at [192, 55] on div at bounding box center [265, 57] width 212 height 9
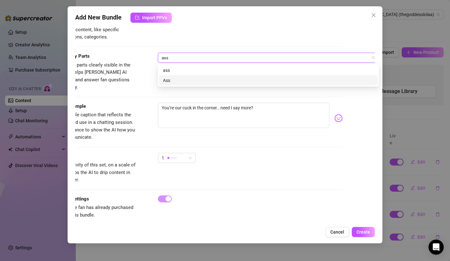
click at [188, 81] on div "Ass" at bounding box center [268, 80] width 211 height 7
click at [179, 83] on div "Feet" at bounding box center [268, 80] width 211 height 7
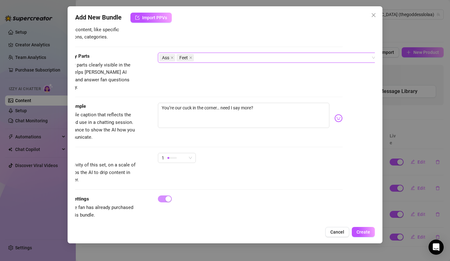
click at [135, 144] on div "Caption Example Provide a sample caption that reflects the exact style you'd us…" at bounding box center [193, 128] width 300 height 50
click at [266, 105] on textarea "You’re our cuck in the corner… need I say more?" at bounding box center [244, 115] width 172 height 25
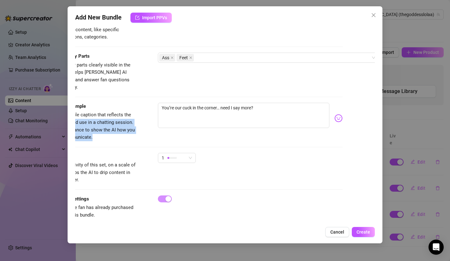
scroll to position [332, 0]
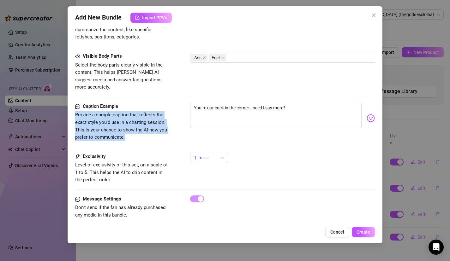
drag, startPoint x: 228, startPoint y: 121, endPoint x: 16, endPoint y: 105, distance: 212.9
click at [18, 106] on div "Add New Bundle Import PPVs Account Goddess (@thegoddesslolaa) Name Name is for …" at bounding box center [225, 130] width 450 height 261
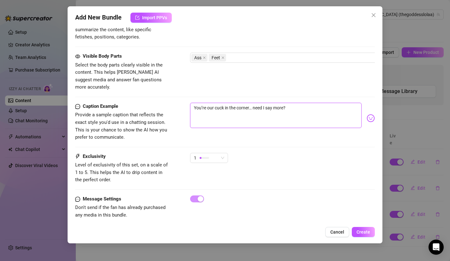
click at [330, 103] on textarea "You’re our cuck in the corner… need I say more?" at bounding box center [276, 115] width 172 height 25
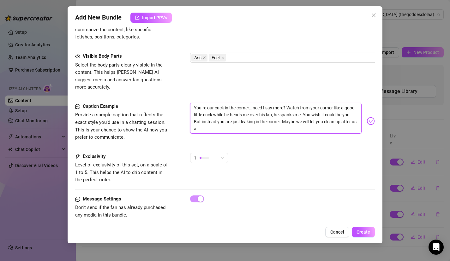
scroll to position [0, 0]
click at [201, 155] on div at bounding box center [204, 158] width 9 height 6
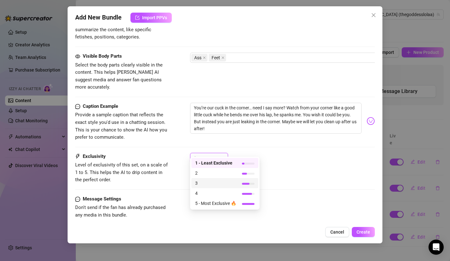
click at [205, 180] on span "3" at bounding box center [215, 183] width 41 height 7
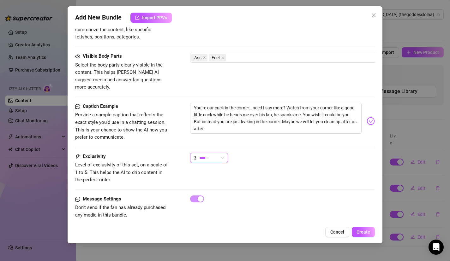
click at [309, 153] on div "3 3" at bounding box center [282, 161] width 185 height 16
click at [371, 231] on button "Create" at bounding box center [363, 232] width 23 height 10
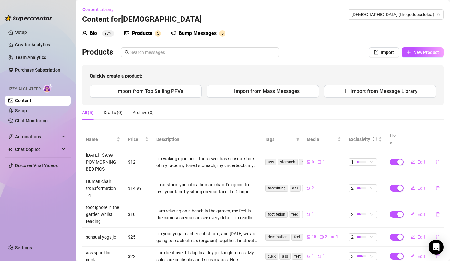
click at [161, 34] on span "5" at bounding box center [158, 33] width 6 height 6
click at [278, 95] on button "Import from Mass Messages" at bounding box center [263, 91] width 112 height 13
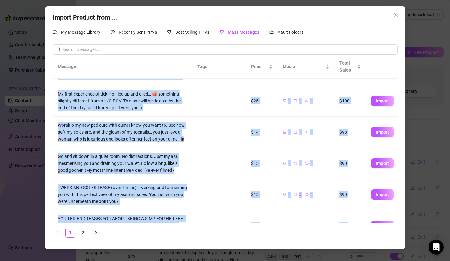
scroll to position [158, 0]
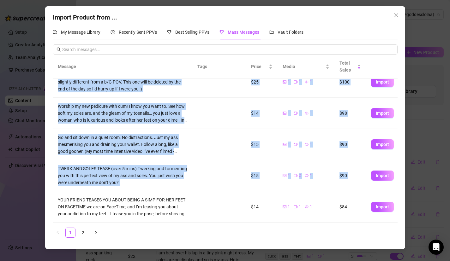
drag, startPoint x: 144, startPoint y: 193, endPoint x: 109, endPoint y: 195, distance: 35.8
click at [109, 195] on tbody "One of my favourite JOIs. Sensual domination as your yoga teacher… take a deep …" at bounding box center [225, 72] width 345 height 302
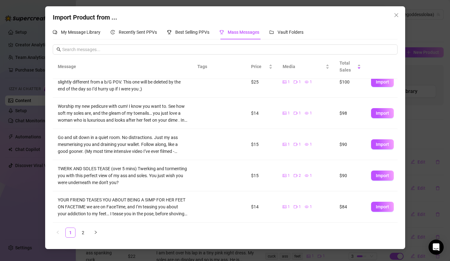
click at [164, 195] on td "YOUR FRIEND TEASES YOU ABOUT BEING A SIMP FOR HER FEET ON FACETIME we are on Fa…" at bounding box center [123, 207] width 140 height 31
click at [120, 179] on div "TWERK AND SOLES TEASE (over 5 mins) Twerking and tormenting you with this perfe…" at bounding box center [122, 175] width 129 height 21
click at [382, 178] on span "Import" at bounding box center [382, 175] width 13 height 5
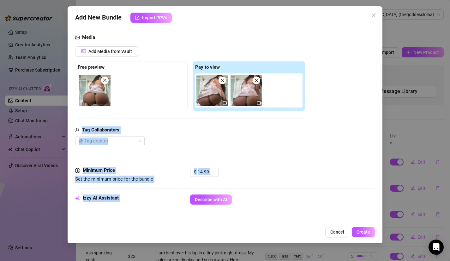
scroll to position [92, 0]
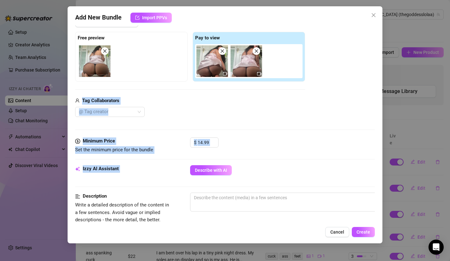
drag, startPoint x: 195, startPoint y: 185, endPoint x: 185, endPoint y: 190, distance: 11.2
click at [185, 190] on form "Account Goddess (@thegoddesslolaa) Name Name is for your internal organization …" at bounding box center [225, 206] width 300 height 531
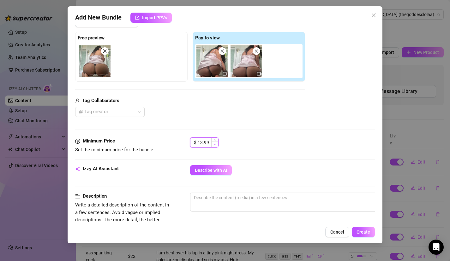
click at [213, 146] on span "Decrease Value" at bounding box center [214, 145] width 7 height 6
click at [216, 139] on span "Increase Value" at bounding box center [214, 141] width 7 height 6
click at [206, 205] on span "0 / 1000" at bounding box center [300, 202] width 221 height 19
click at [206, 198] on textarea at bounding box center [300, 197] width 220 height 9
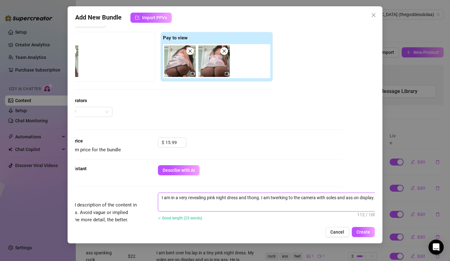
scroll to position [0, 0]
click at [181, 185] on div "Izzy AI Assistant Describe with AI" at bounding box center [193, 178] width 300 height 27
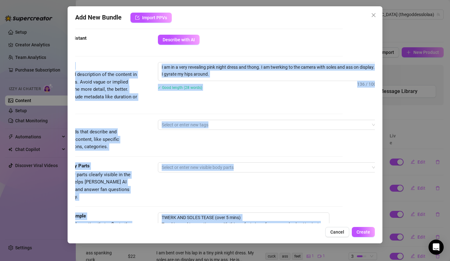
scroll to position [332, 32]
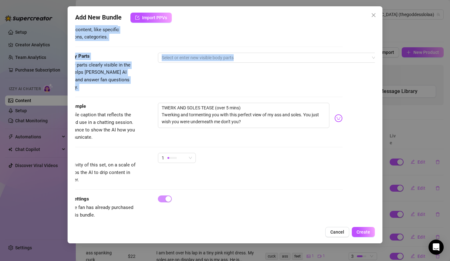
drag, startPoint x: 179, startPoint y: 195, endPoint x: 207, endPoint y: 89, distance: 109.9
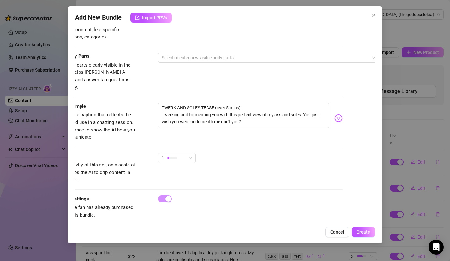
click at [206, 80] on div "Visible Body Parts Select the body parts clearly visible in the content. This h…" at bounding box center [193, 72] width 300 height 39
click at [201, 61] on div at bounding box center [265, 57] width 212 height 9
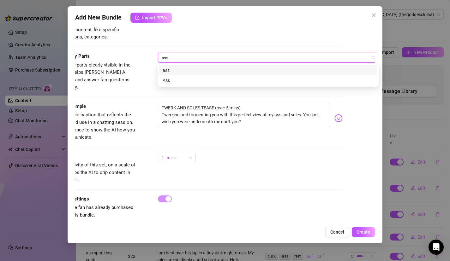
click at [186, 77] on div "Ass" at bounding box center [268, 80] width 211 height 7
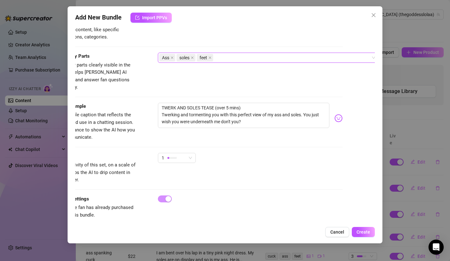
click at [129, 124] on span "Provide a sample caption that reflects the exact style you'd use in a chatting …" at bounding box center [89, 126] width 92 height 28
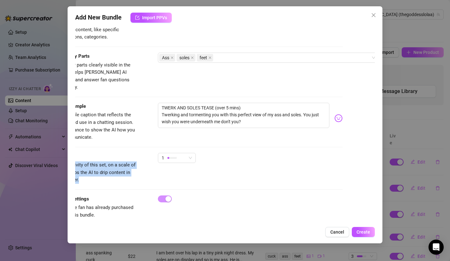
drag, startPoint x: 128, startPoint y: 144, endPoint x: 157, endPoint y: 160, distance: 33.0
click at [160, 131] on div "Caption Example Provide a sample caption that reflects the exact style you'd us…" at bounding box center [193, 122] width 300 height 39
click at [192, 153] on span "1" at bounding box center [177, 157] width 30 height 9
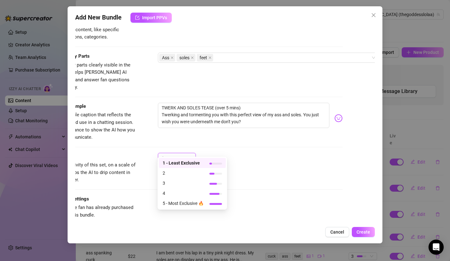
click at [185, 162] on span "1 - Least Exclusive" at bounding box center [183, 163] width 41 height 7
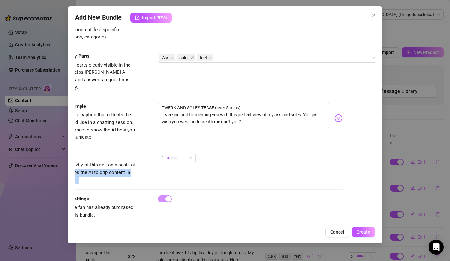
scroll to position [332, 0]
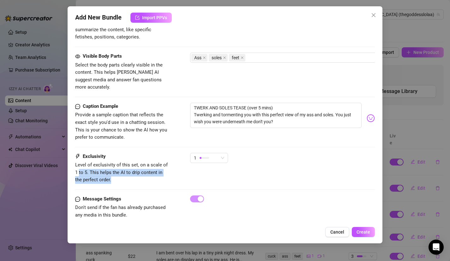
drag, startPoint x: 183, startPoint y: 171, endPoint x: 63, endPoint y: 163, distance: 120.6
click at [63, 163] on div "Add New Bundle Import PPVs Account Goddess (@thegoddesslolaa) Name Name is for …" at bounding box center [225, 130] width 450 height 261
click at [285, 113] on textarea "TWERK AND SOLES TEASE (over 5 mins) Twerking and tormenting you with this perfe…" at bounding box center [276, 115] width 172 height 25
drag, startPoint x: 285, startPoint y: 115, endPoint x: 182, endPoint y: 57, distance: 117.9
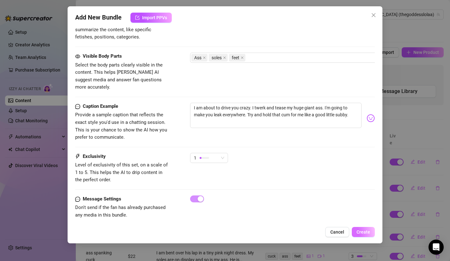
click at [366, 234] on span "Create" at bounding box center [364, 232] width 14 height 5
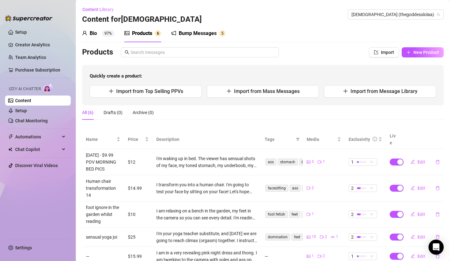
click at [100, 33] on div "Bio 97%" at bounding box center [98, 34] width 32 height 8
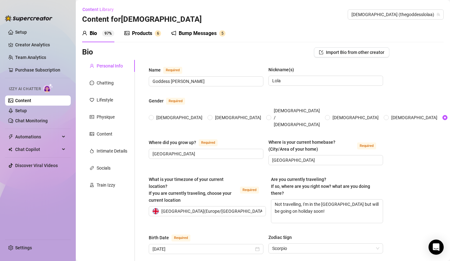
click at [23, 103] on link "Content" at bounding box center [23, 100] width 16 height 5
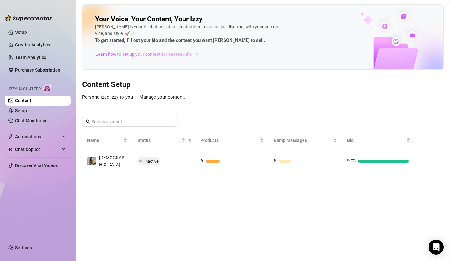
click at [156, 57] on span "Learn how to set up your content for best results" at bounding box center [143, 54] width 97 height 7
click at [276, 194] on main "Your Voice, Your Content, Your [PERSON_NAME] is your AI chat assistant, customi…" at bounding box center [263, 130] width 374 height 261
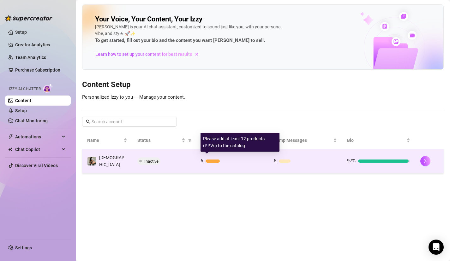
click at [209, 160] on div at bounding box center [213, 161] width 14 height 3
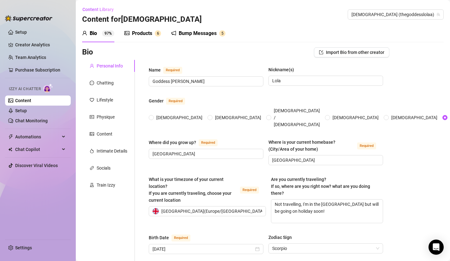
click at [142, 37] on div "Products 6" at bounding box center [142, 34] width 37 height 18
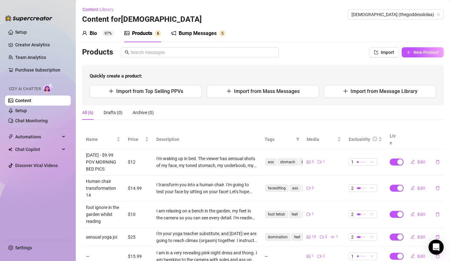
click at [107, 39] on div "Bio 97%" at bounding box center [98, 34] width 32 height 18
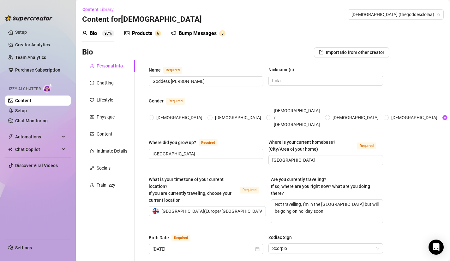
click at [26, 99] on link "Content" at bounding box center [23, 100] width 16 height 5
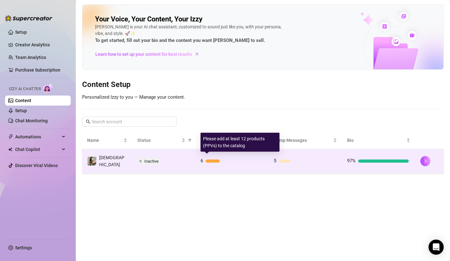
click at [225, 160] on div at bounding box center [235, 161] width 58 height 3
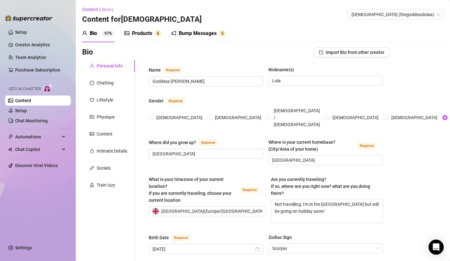
click at [158, 33] on span "6" at bounding box center [158, 33] width 2 height 4
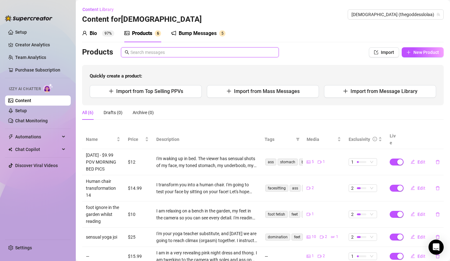
click at [186, 54] on input "text" at bounding box center [202, 52] width 145 height 7
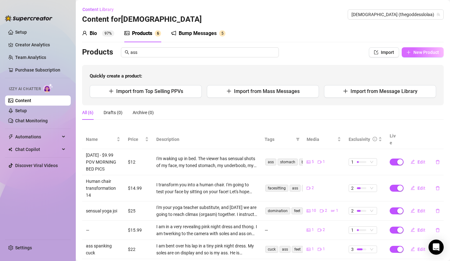
click at [418, 52] on span "New Product" at bounding box center [426, 52] width 26 height 5
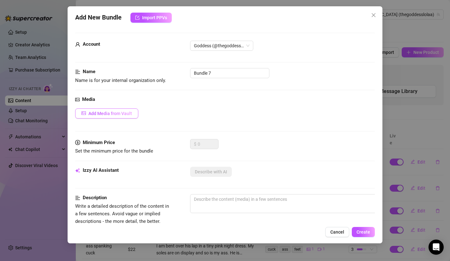
click at [113, 111] on span "Add Media from Vault" at bounding box center [110, 113] width 44 height 5
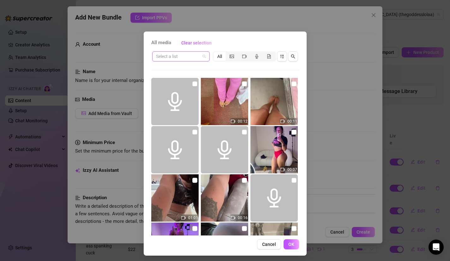
click at [178, 57] on input "search" at bounding box center [178, 56] width 44 height 9
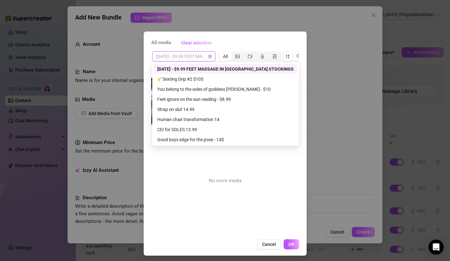
click at [212, 55] on div "[DATE] - $9.99 FEET MASSAGE IN [GEOGRAPHIC_DATA] STOCKINGS" at bounding box center [183, 56] width 63 height 10
click at [206, 67] on div "[DATE] - $9.99 FEET MASSAGE IN [GEOGRAPHIC_DATA] STOCKINGS" at bounding box center [225, 69] width 136 height 7
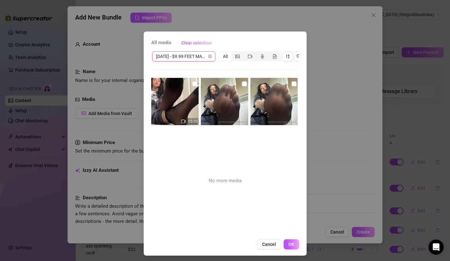
click at [158, 45] on span "All media" at bounding box center [161, 43] width 20 height 8
click at [166, 41] on span "All media" at bounding box center [161, 43] width 20 height 8
click at [187, 46] on button "Clear selection" at bounding box center [196, 43] width 40 height 10
click at [273, 245] on span "Cancel" at bounding box center [269, 244] width 14 height 5
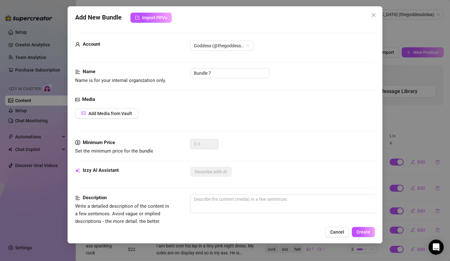
click at [336, 230] on span "Cancel" at bounding box center [337, 232] width 14 height 5
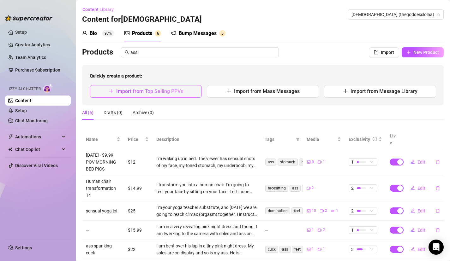
click at [186, 95] on button "Import from Top Selling PPVs" at bounding box center [146, 91] width 112 height 13
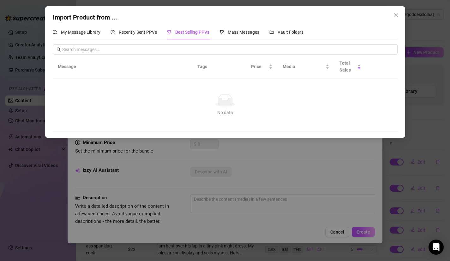
click at [154, 25] on div "Import Product from ... My Message Library Recently Sent PPVs Best Selling PPVs…" at bounding box center [225, 72] width 360 height 132
click at [150, 30] on span "Recently Sent PPVs" at bounding box center [138, 32] width 38 height 5
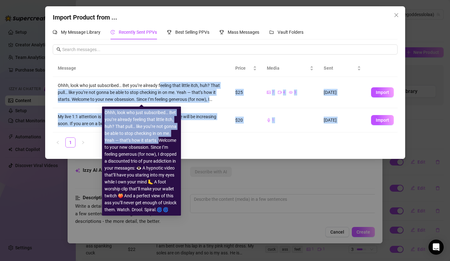
drag, startPoint x: 161, startPoint y: 87, endPoint x: 156, endPoint y: 126, distance: 40.1
click at [157, 131] on body "Setup Creator Analytics Team Analytics Purchase Subscription Izzy AI Chatter Co…" at bounding box center [225, 130] width 450 height 261
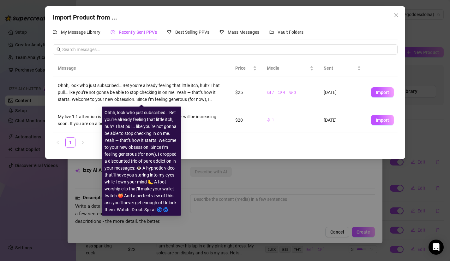
click at [207, 140] on ul "1" at bounding box center [225, 143] width 345 height 10
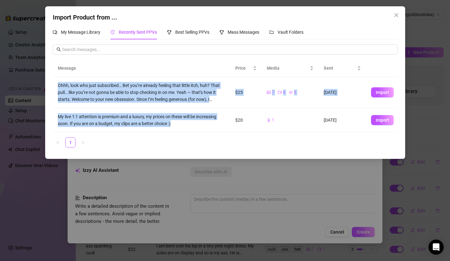
drag, startPoint x: 204, startPoint y: 124, endPoint x: 195, endPoint y: 172, distance: 48.5
click at [196, 173] on div "Import Product from ... My Message Library Recently Sent PPVs Best Selling PPVs…" at bounding box center [225, 130] width 450 height 261
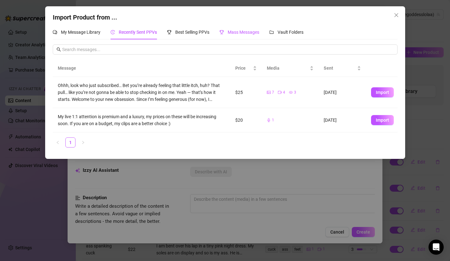
click at [242, 33] on span "Mass Messages" at bounding box center [244, 32] width 32 height 5
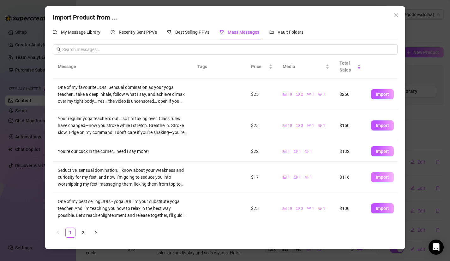
click at [381, 178] on span "Import" at bounding box center [382, 177] width 13 height 5
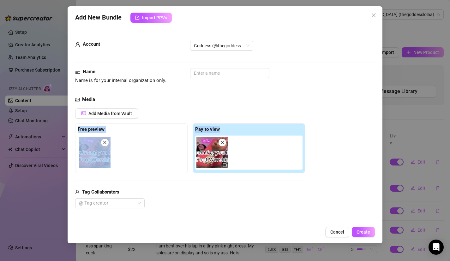
drag, startPoint x: 244, startPoint y: 103, endPoint x: 244, endPoint y: 133, distance: 29.7
click at [244, 134] on div "Media Add Media from Vault Free preview Pay to view Tag Collaborators @ Tag cre…" at bounding box center [225, 162] width 300 height 133
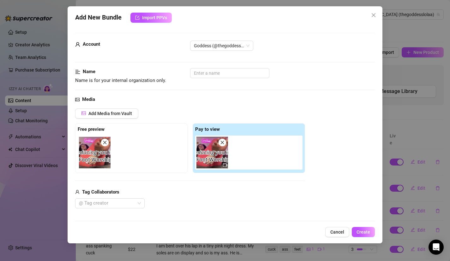
click at [252, 95] on div "Name Name is for your internal organization only." at bounding box center [225, 82] width 300 height 28
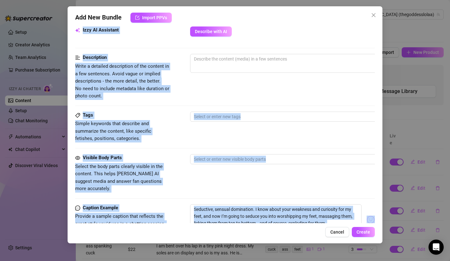
scroll to position [332, 0]
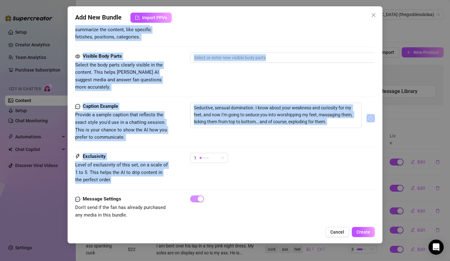
drag, startPoint x: 252, startPoint y: 95, endPoint x: 291, endPoint y: 146, distance: 63.6
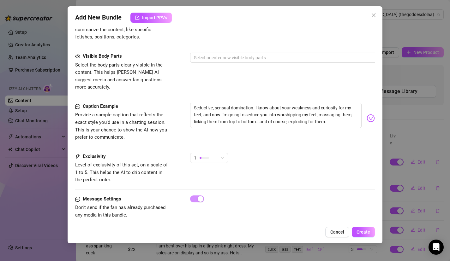
click at [291, 153] on div "1" at bounding box center [282, 161] width 185 height 16
click at [336, 234] on span "Cancel" at bounding box center [337, 232] width 14 height 5
